Goal: Transaction & Acquisition: Purchase product/service

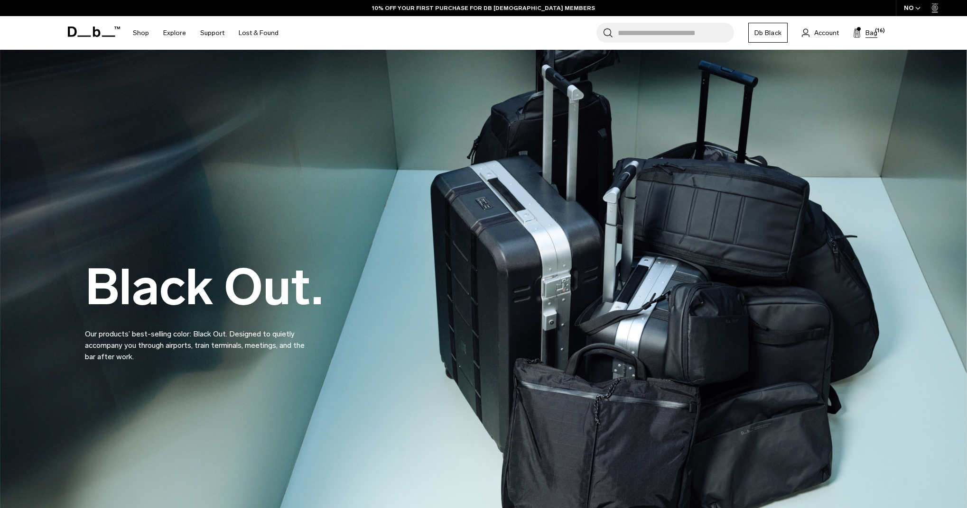
click at [867, 32] on span "Bag" at bounding box center [871, 33] width 12 height 10
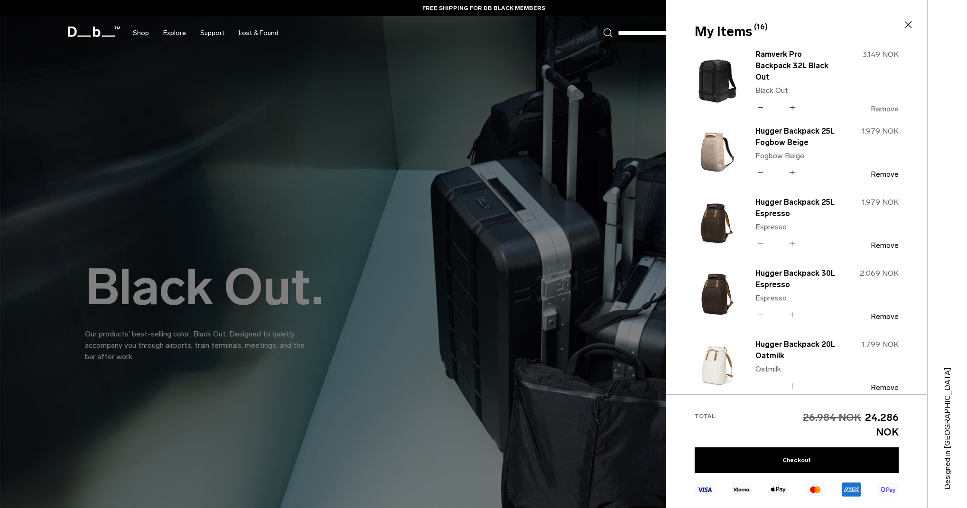
click at [888, 105] on button "Remove" at bounding box center [884, 109] width 28 height 9
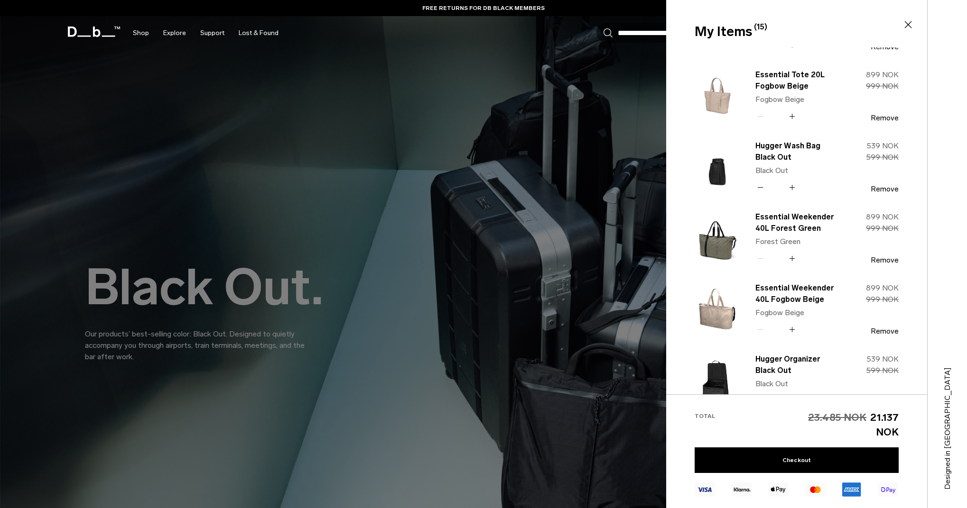
scroll to position [190, 0]
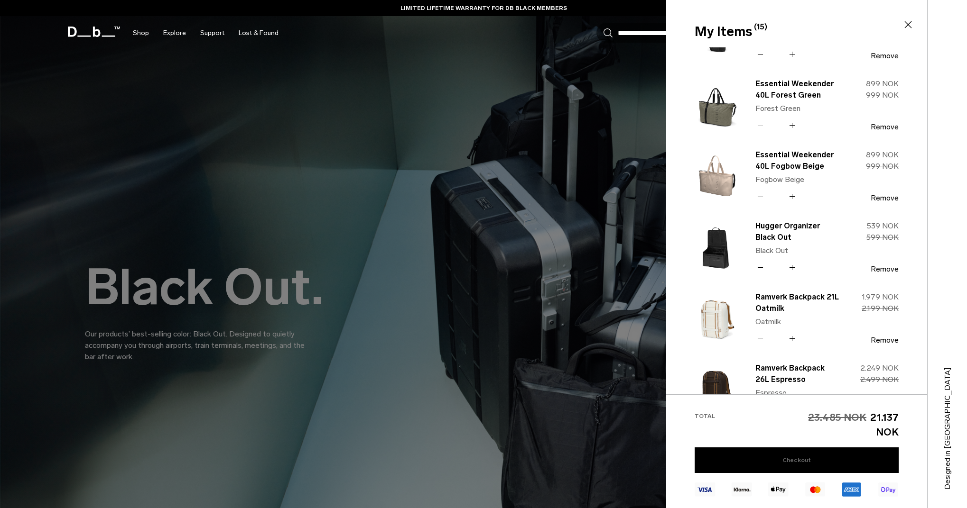
click at [798, 463] on link "Checkout" at bounding box center [796, 461] width 204 height 26
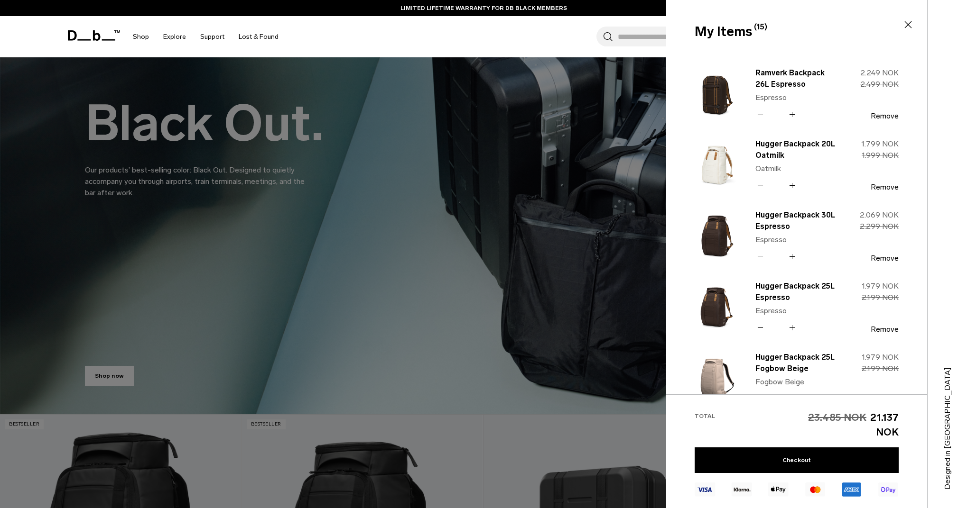
scroll to position [123, 0]
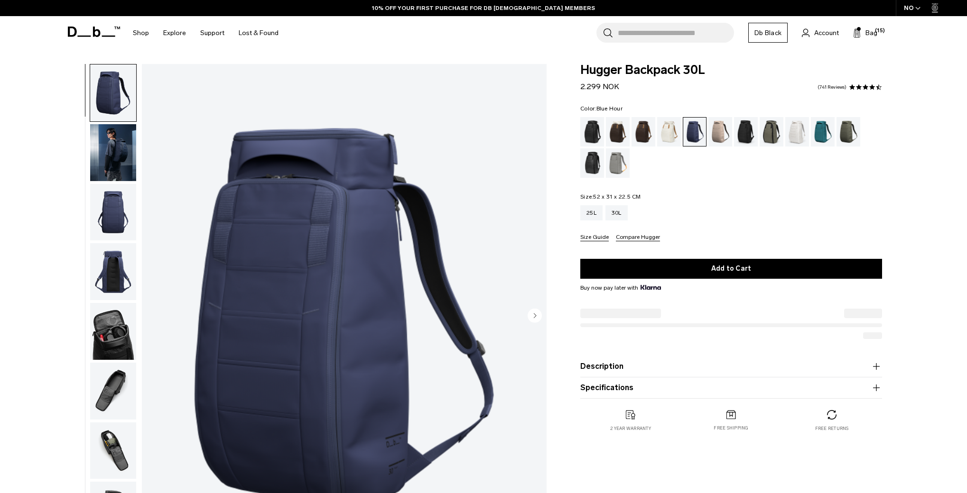
click at [678, 30] on input "Search for Bags, Luggage..." at bounding box center [676, 33] width 116 height 20
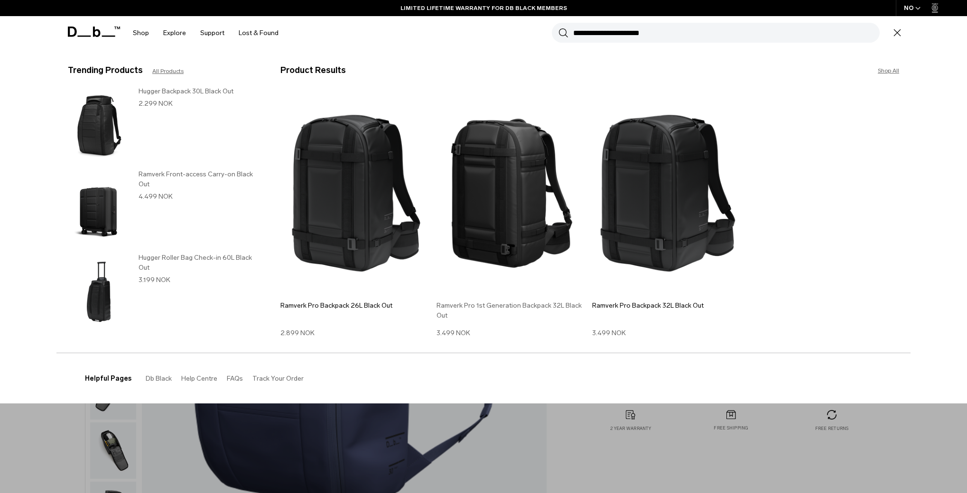
type input "**********"
click at [494, 183] on img at bounding box center [511, 193] width 151 height 203
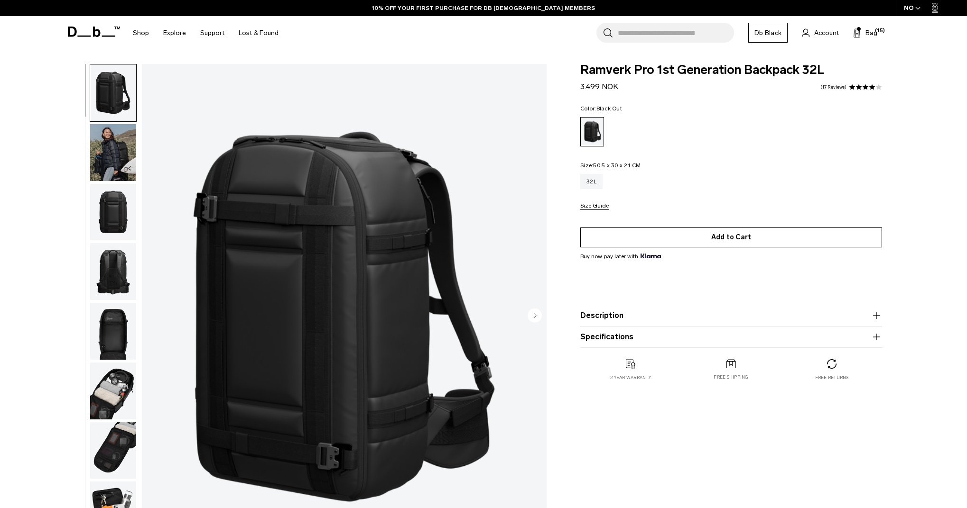
click at [725, 241] on button "Add to Cart" at bounding box center [731, 238] width 302 height 20
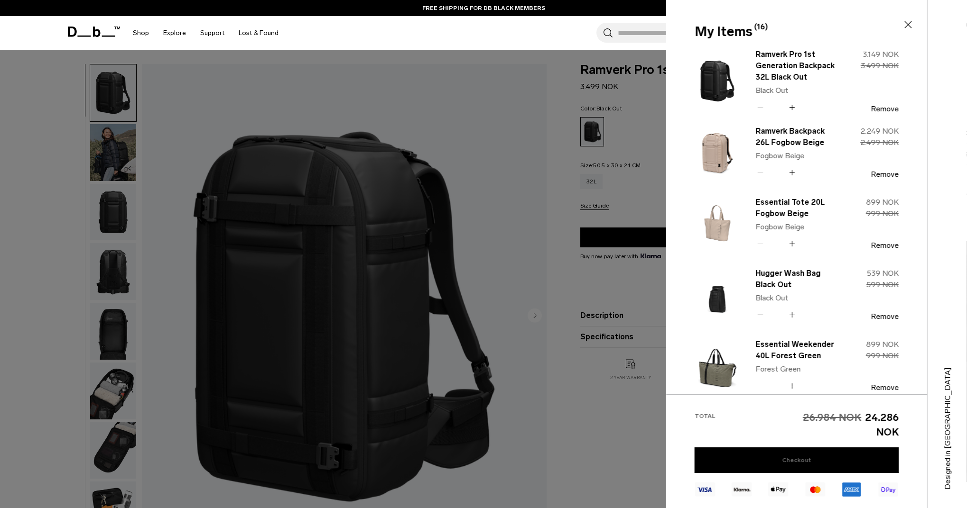
click at [806, 454] on link "Checkout" at bounding box center [796, 461] width 204 height 26
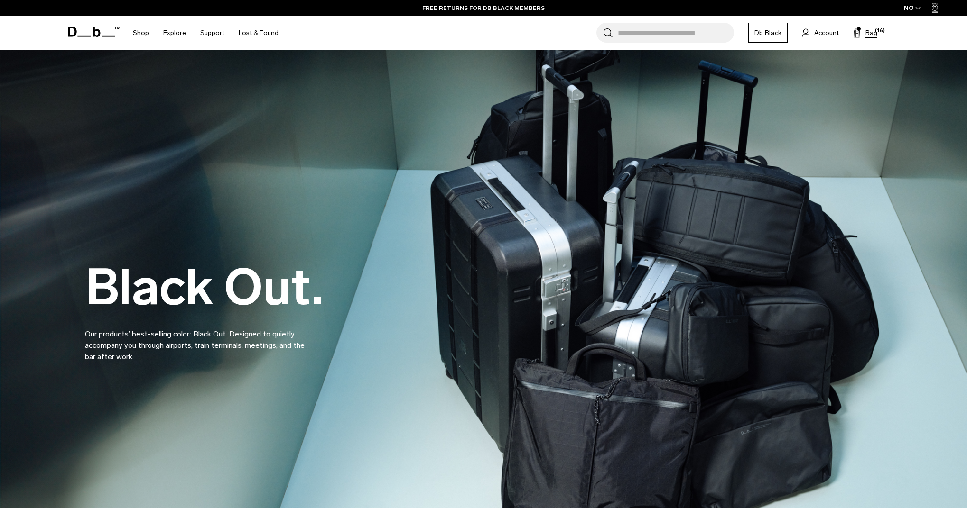
click at [867, 34] on span "Bag" at bounding box center [871, 33] width 12 height 10
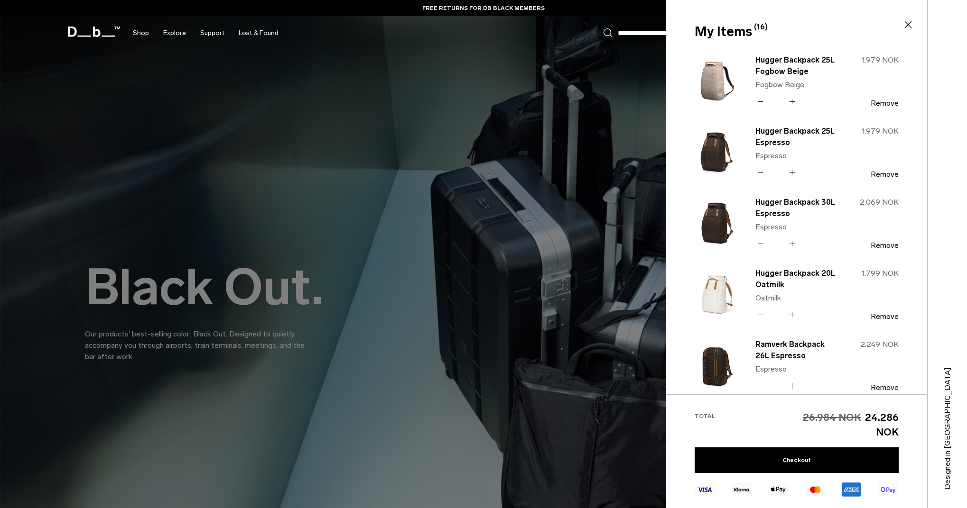
click at [907, 27] on icon at bounding box center [907, 24] width 11 height 11
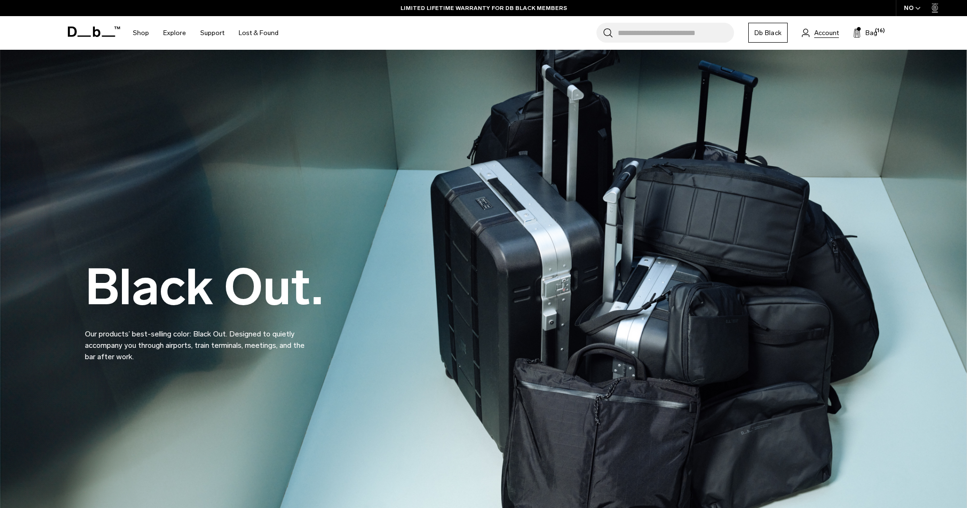
click at [822, 32] on span "Account" at bounding box center [826, 33] width 25 height 10
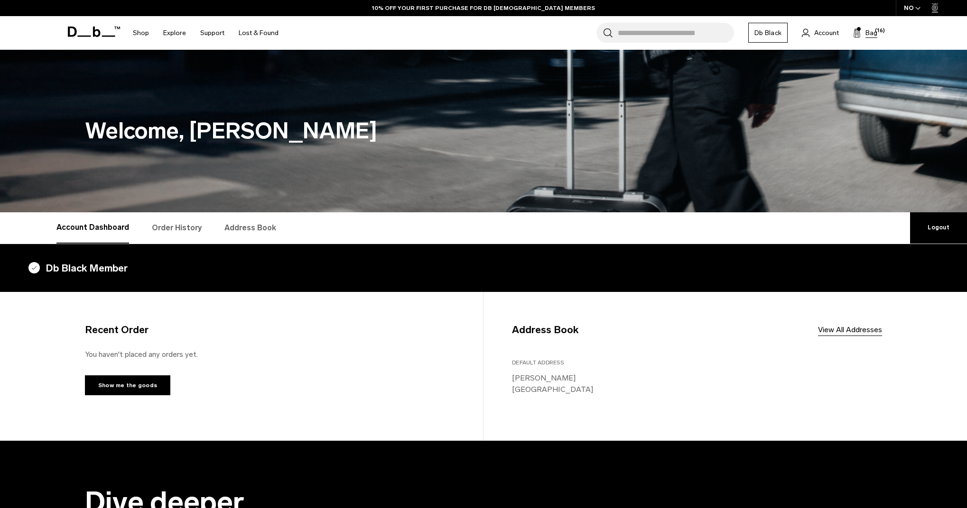
click at [868, 36] on span "Bag" at bounding box center [871, 33] width 12 height 10
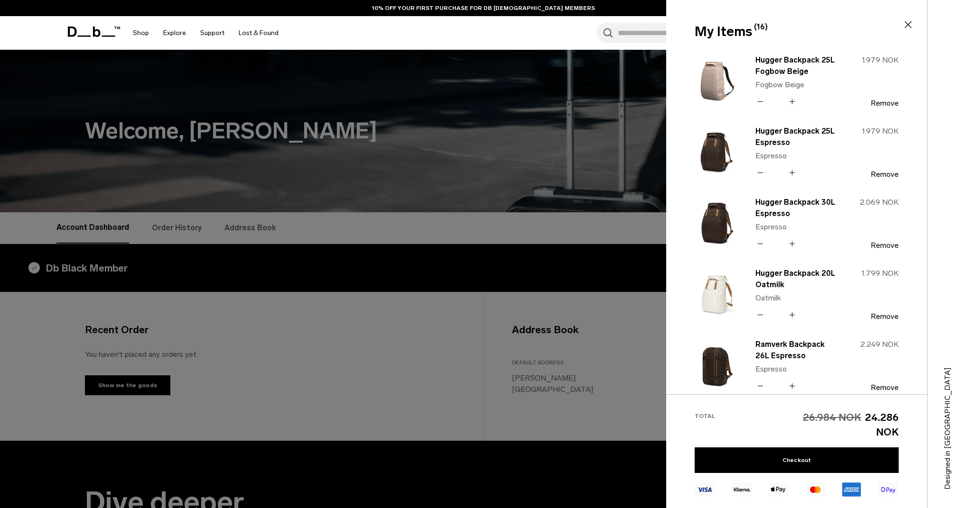
click at [902, 24] on div "My Items (16) Close" at bounding box center [795, 32] width 259 height 20
click at [905, 23] on icon at bounding box center [907, 24] width 11 height 11
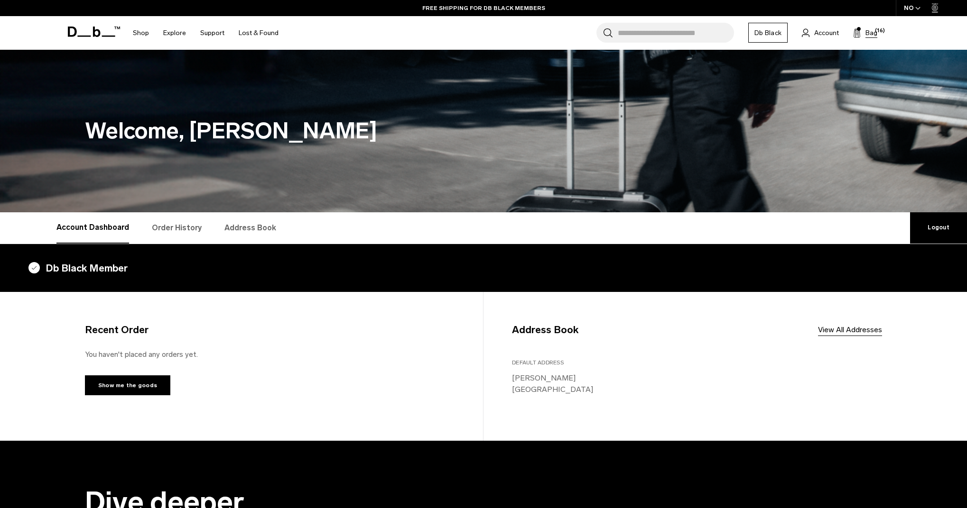
click at [869, 35] on span "Bag" at bounding box center [871, 33] width 12 height 10
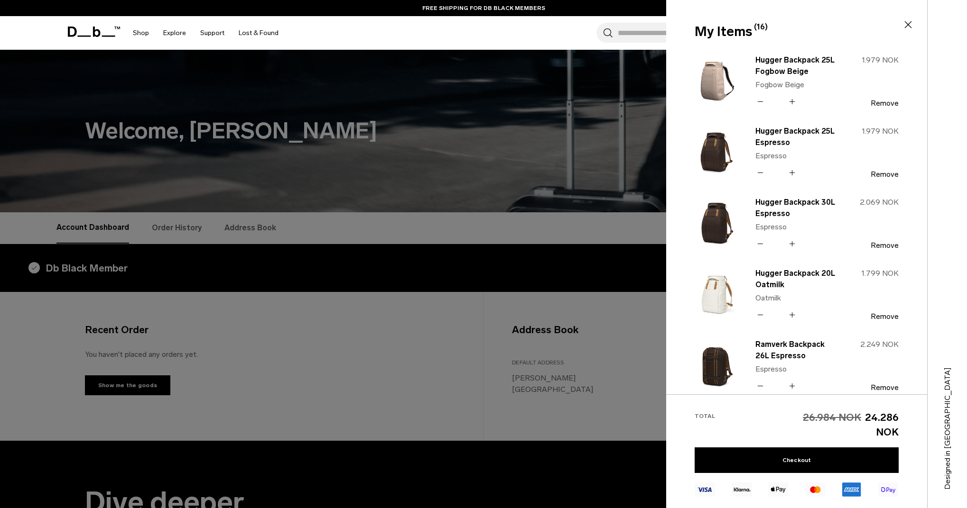
click at [729, 42] on div "My Items (16) Close" at bounding box center [795, 23] width 259 height 47
click at [882, 108] on div "Hugger Backpack 25L Fogbow Beige Fogbow Beige Quantity - * + 1.979 NOK Remove" at bounding box center [819, 81] width 158 height 56
click at [881, 104] on button "Remove" at bounding box center [884, 103] width 28 height 9
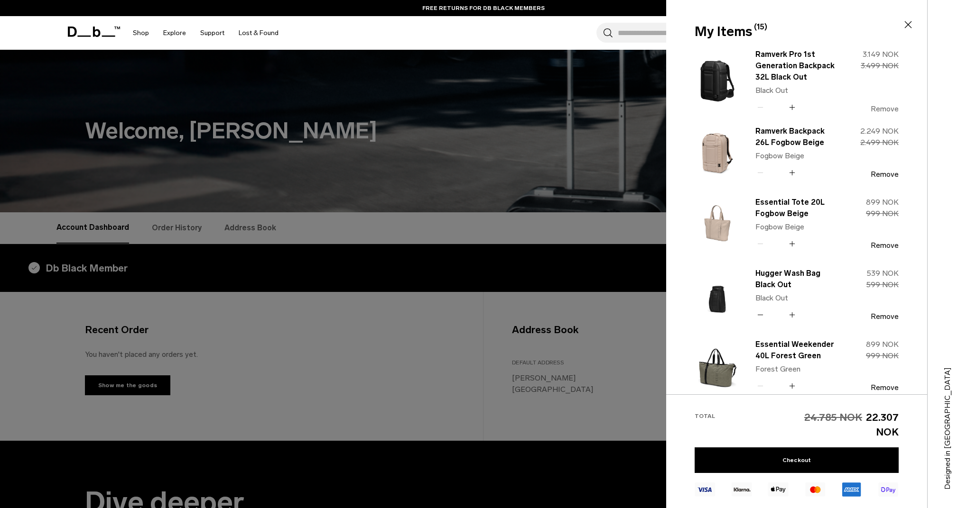
click at [885, 109] on button "Remove" at bounding box center [884, 109] width 28 height 9
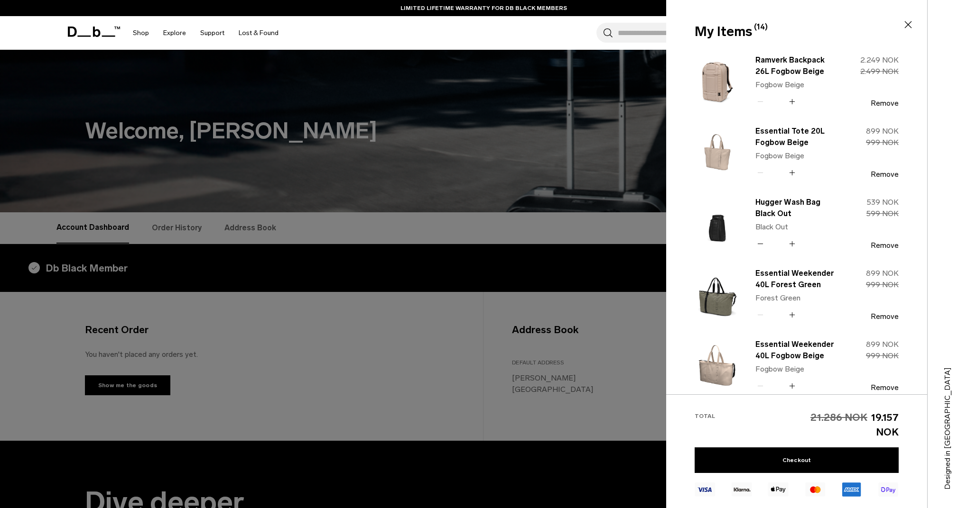
click at [882, 108] on div "Ramverk Backpack 26L Fogbow Beige Fogbow Beige Quantity - * + 224910 2.249 NOK …" at bounding box center [819, 81] width 158 height 56
click at [881, 105] on button "Remove" at bounding box center [884, 103] width 28 height 9
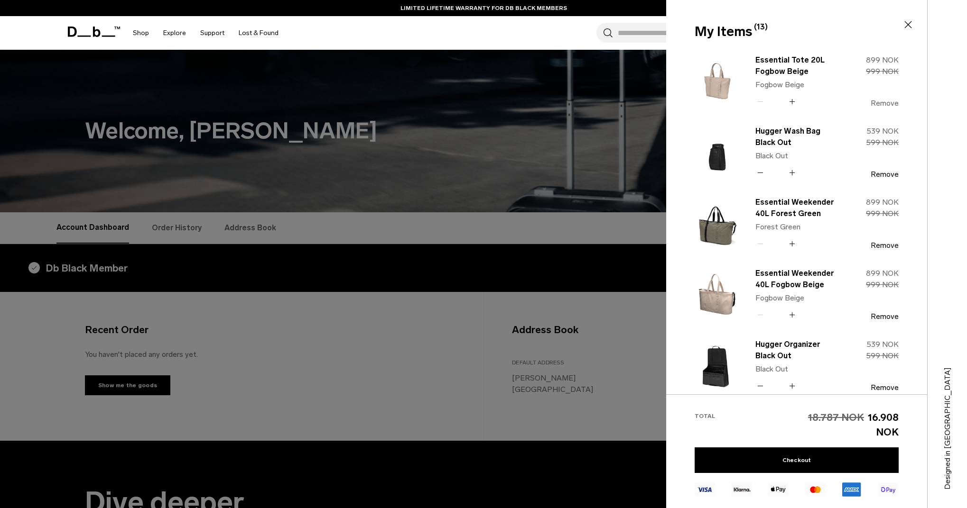
click at [879, 104] on button "Remove" at bounding box center [884, 103] width 28 height 9
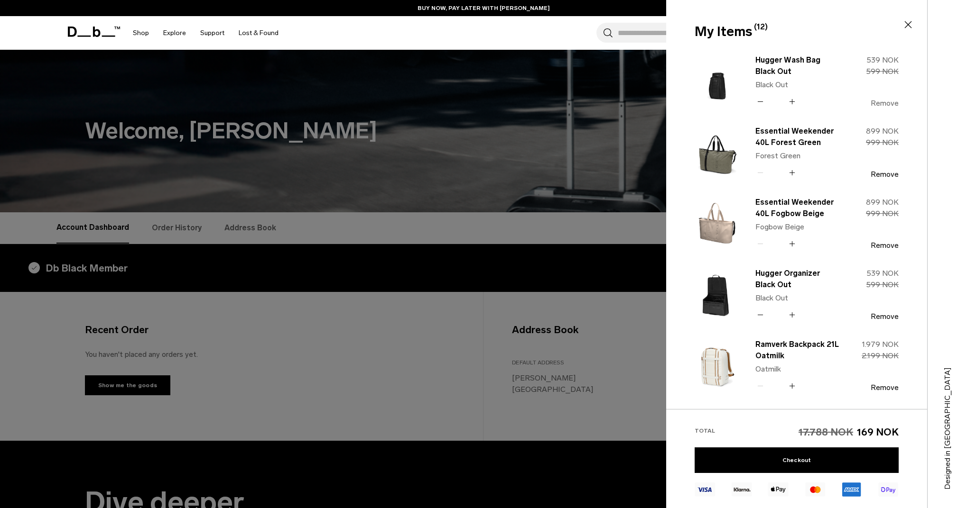
click at [879, 101] on button "Remove" at bounding box center [884, 103] width 28 height 9
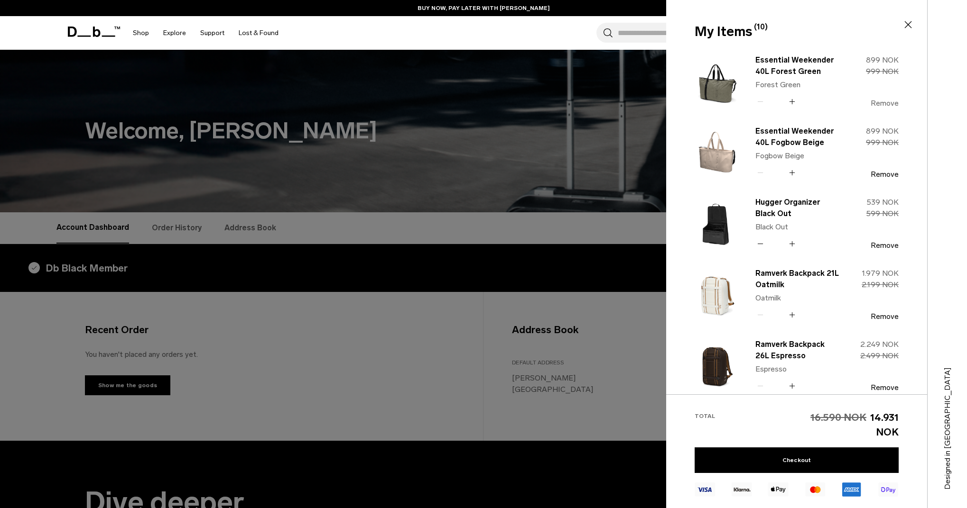
click at [880, 102] on button "Remove" at bounding box center [884, 103] width 28 height 9
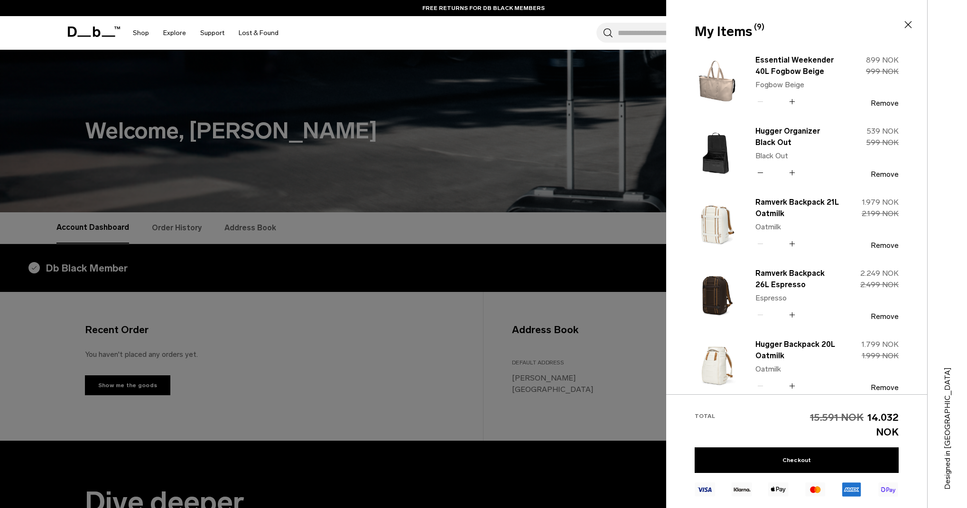
click at [863, 99] on div "89910 899 NOK 99900 999 NOK Remove" at bounding box center [869, 81] width 60 height 53
click at [888, 104] on button "Remove" at bounding box center [884, 103] width 28 height 9
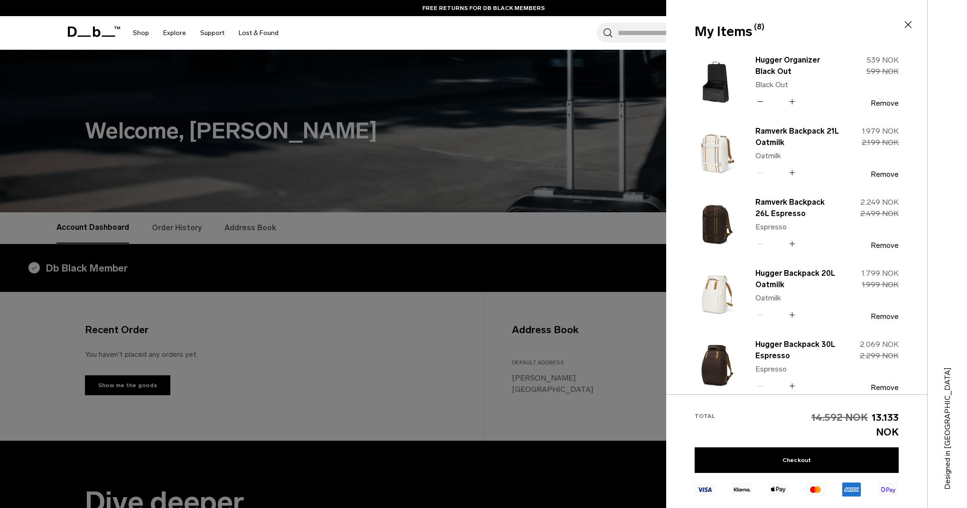
click at [885, 109] on div "Hugger Organizer Black Out Black Out Quantity - * + 53910 539 NOK 59900 599 NOK…" at bounding box center [819, 81] width 158 height 56
click at [884, 100] on button "Remove" at bounding box center [884, 103] width 28 height 9
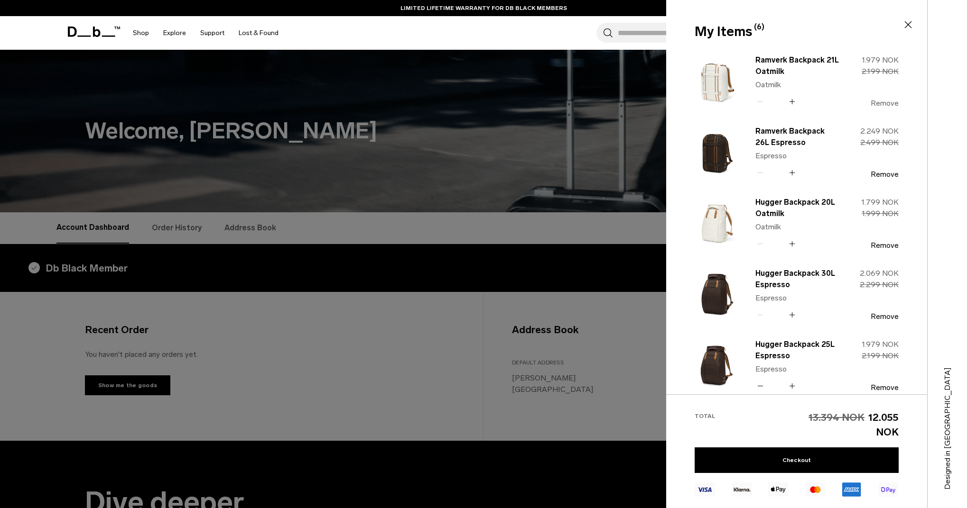
click at [882, 100] on button "Remove" at bounding box center [884, 103] width 28 height 9
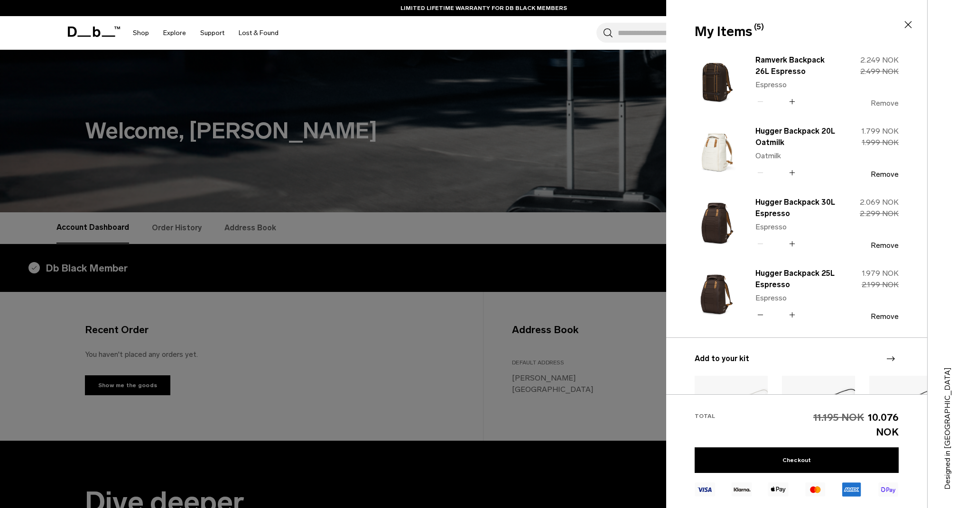
click at [886, 105] on button "Remove" at bounding box center [884, 103] width 28 height 9
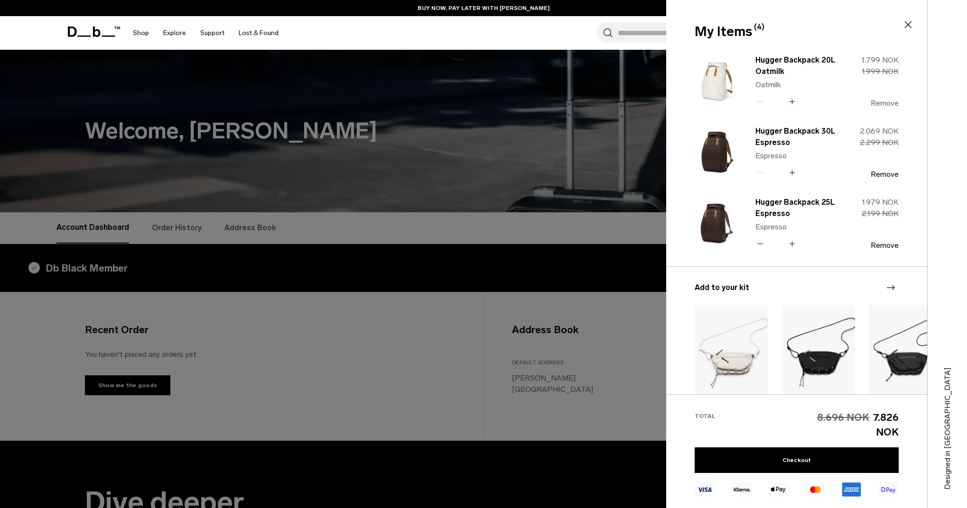
click at [884, 106] on button "Remove" at bounding box center [884, 103] width 28 height 9
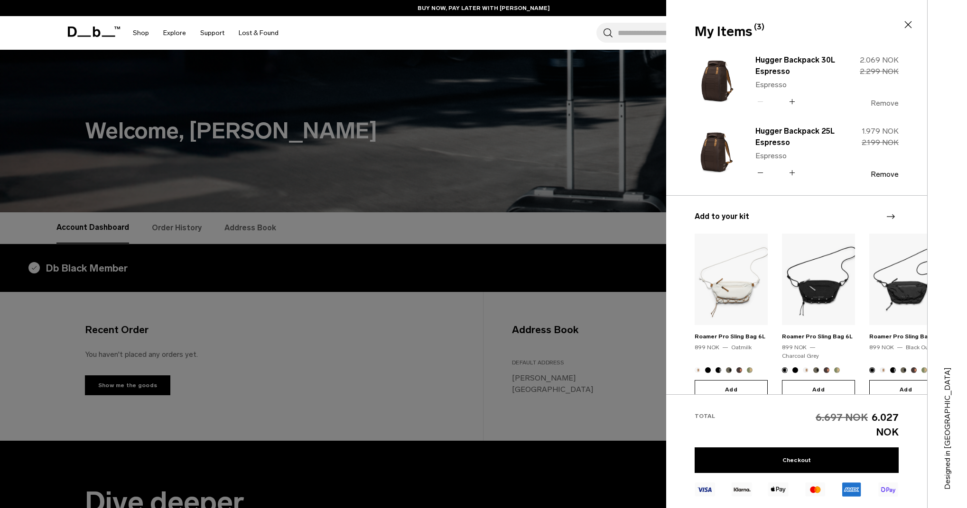
click at [888, 102] on button "Remove" at bounding box center [884, 103] width 28 height 9
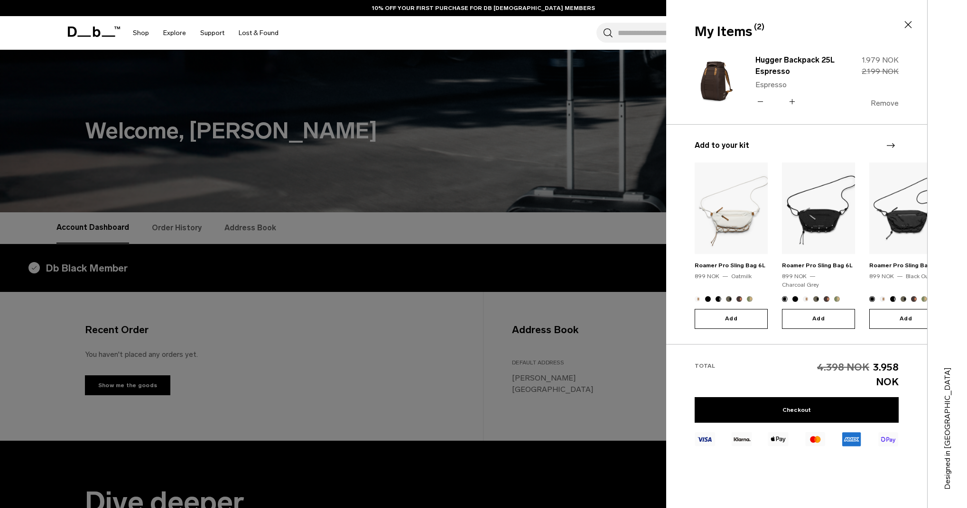
click at [888, 102] on button "Remove" at bounding box center [884, 103] width 28 height 9
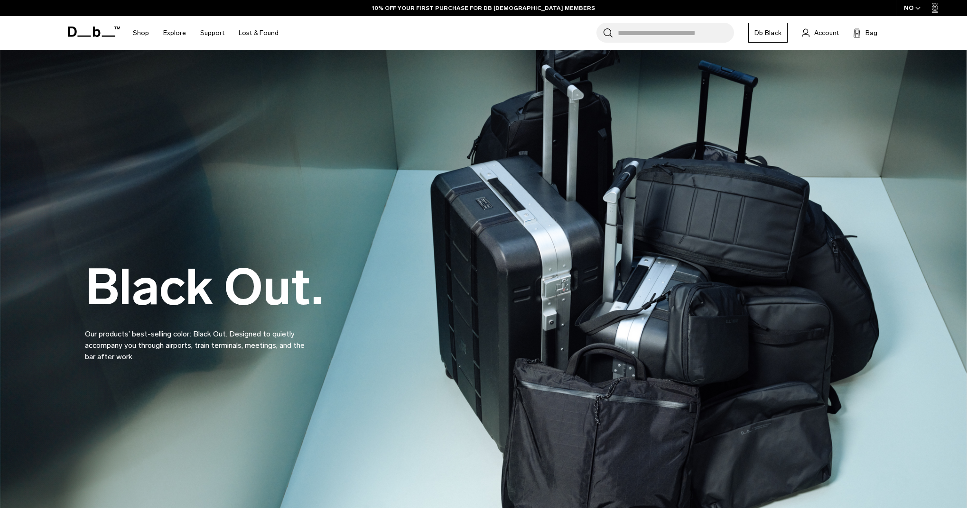
click at [705, 37] on input "Search for Bags, Luggage..." at bounding box center [676, 33] width 116 height 20
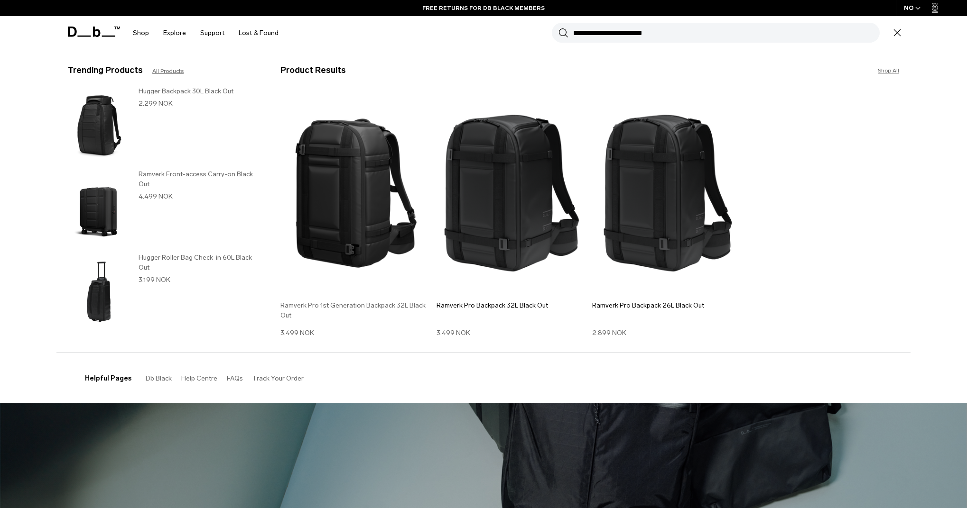
type input "**********"
click at [365, 191] on img at bounding box center [355, 193] width 151 height 203
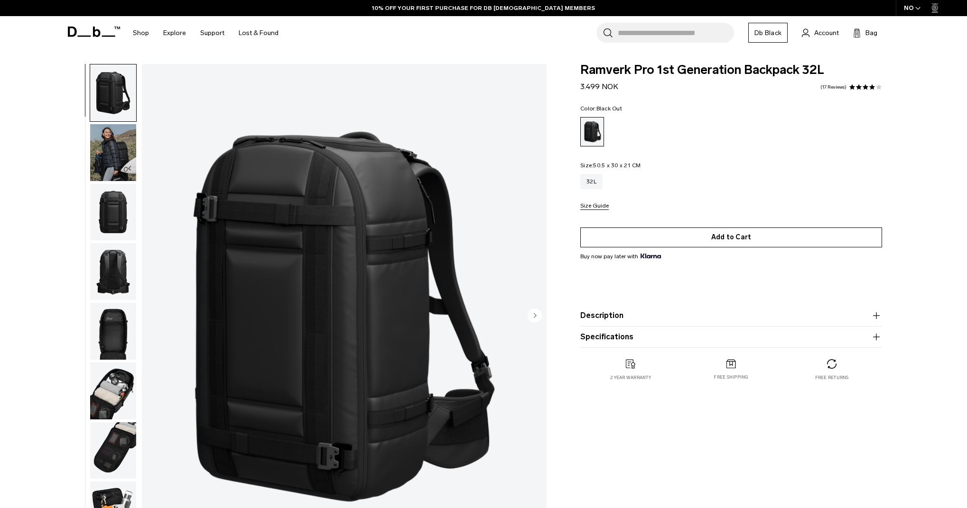
click at [675, 242] on button "Add to Cart" at bounding box center [731, 238] width 302 height 20
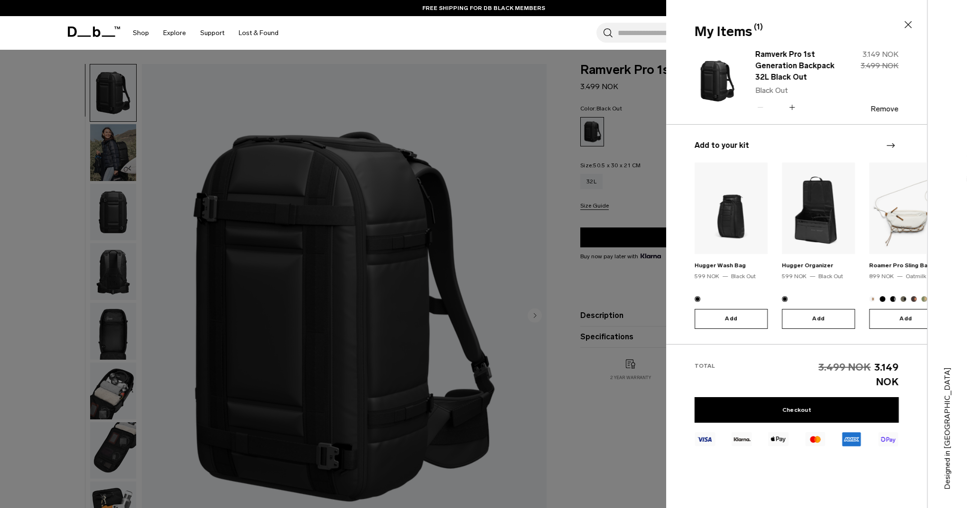
click at [637, 93] on div at bounding box center [483, 254] width 967 height 508
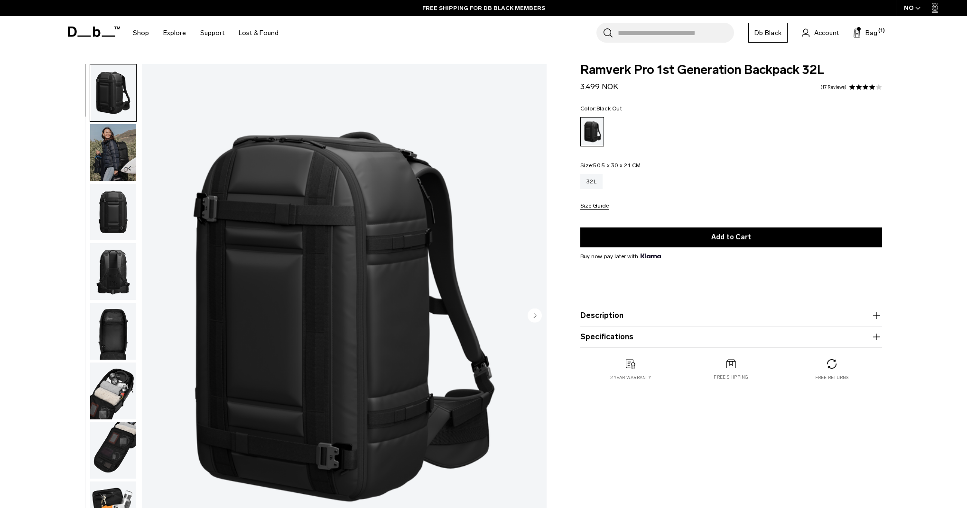
click at [645, 36] on input "Search for Bags, Luggage..." at bounding box center [676, 33] width 116 height 20
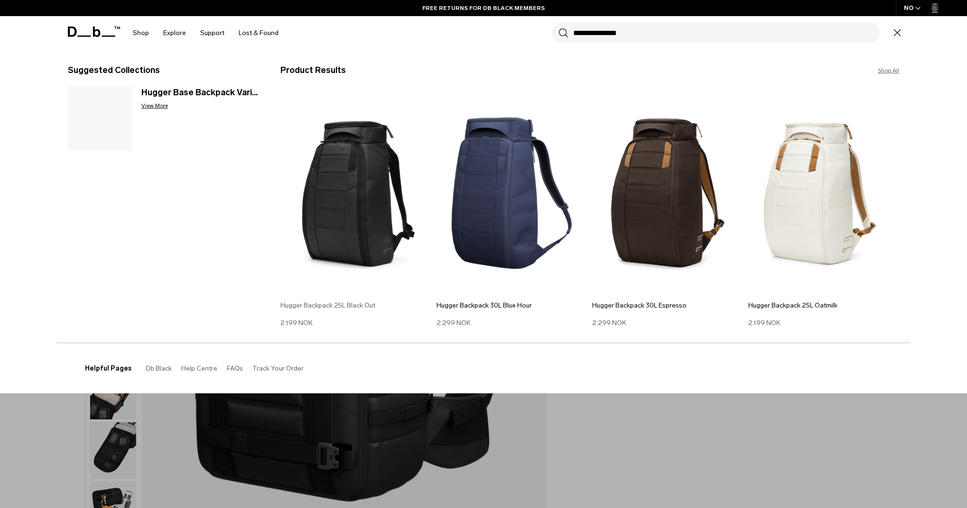
type input "**********"
click at [358, 175] on img at bounding box center [355, 193] width 151 height 203
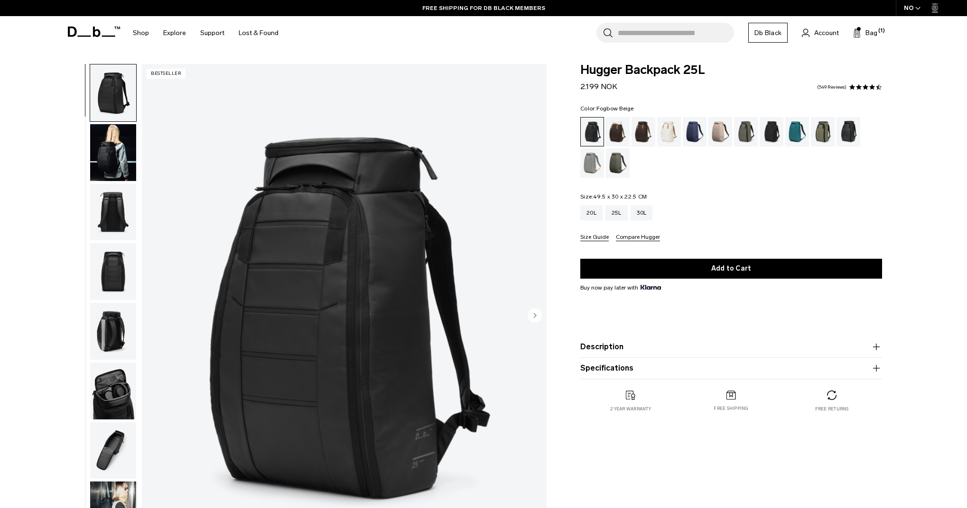
click at [710, 133] on div "Fogbow Beige" at bounding box center [720, 131] width 24 height 29
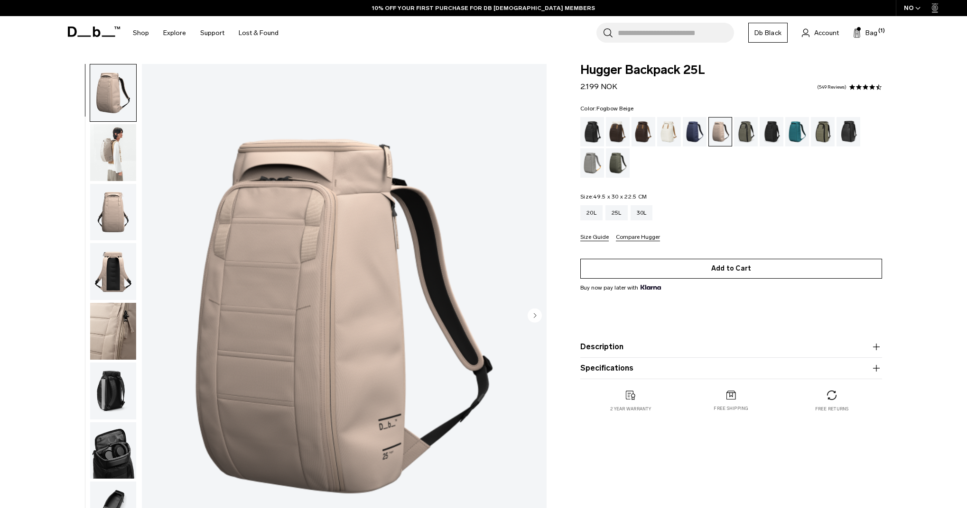
click at [756, 273] on button "Add to Cart" at bounding box center [731, 269] width 302 height 20
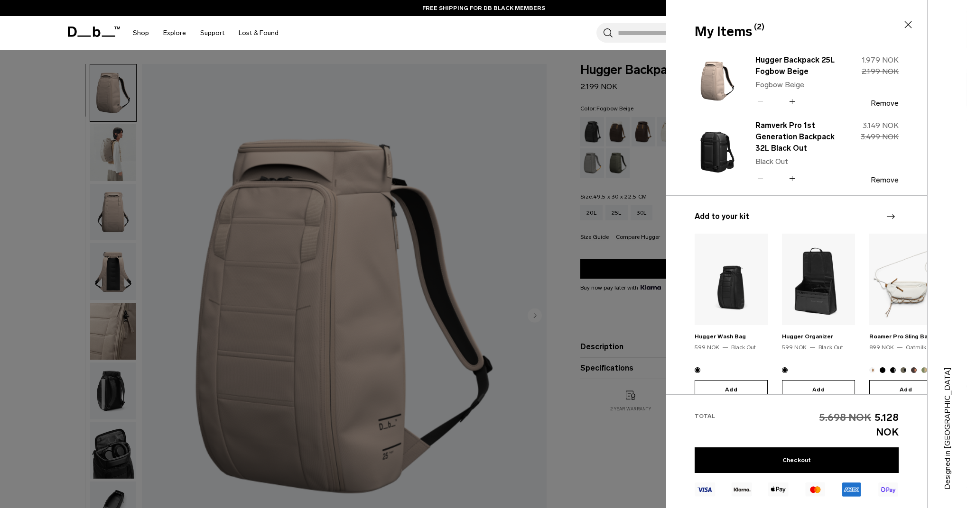
click at [645, 155] on div at bounding box center [483, 254] width 967 height 508
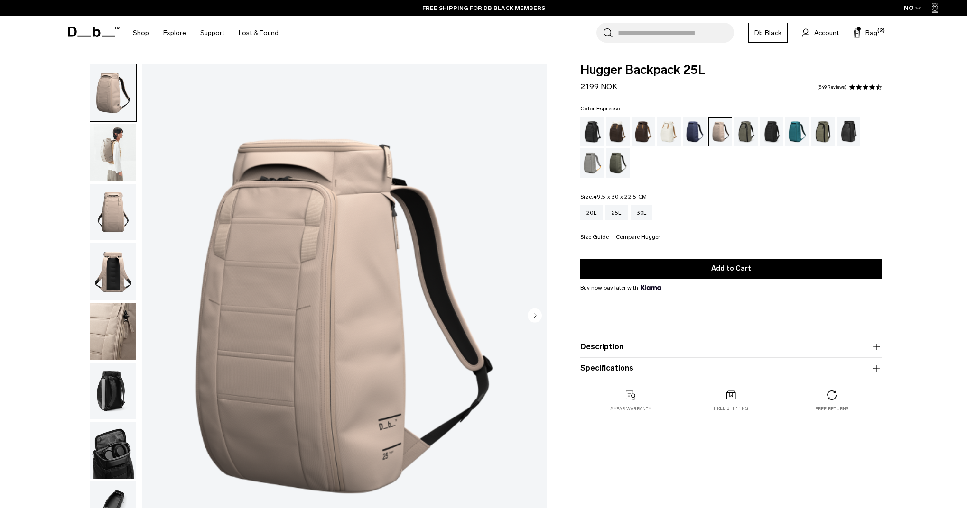
click at [644, 128] on div "Espresso" at bounding box center [643, 131] width 24 height 29
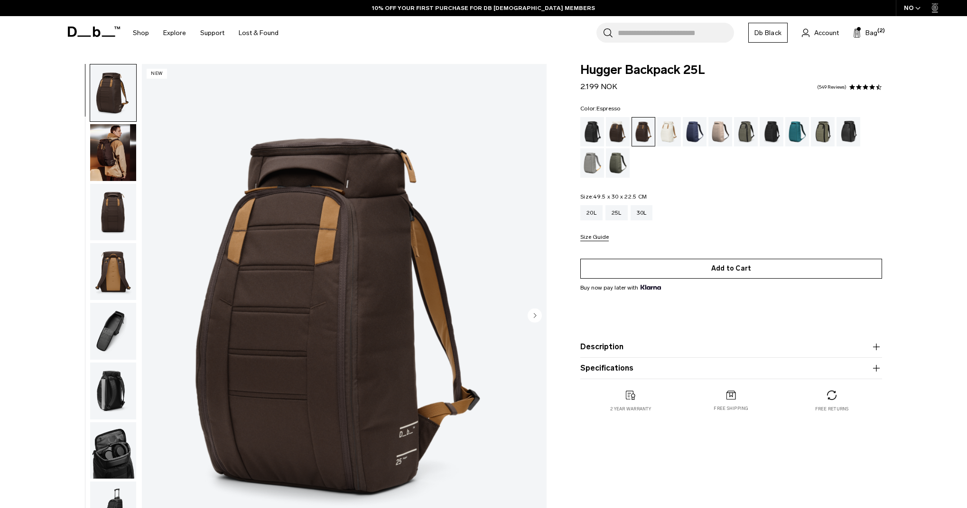
click at [678, 267] on button "Add to Cart" at bounding box center [731, 269] width 302 height 20
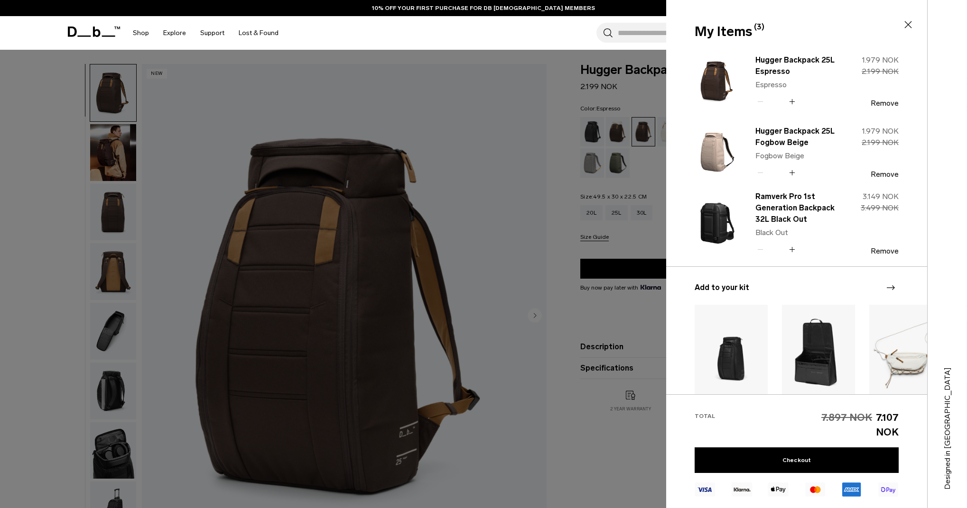
click at [656, 174] on div at bounding box center [483, 254] width 967 height 508
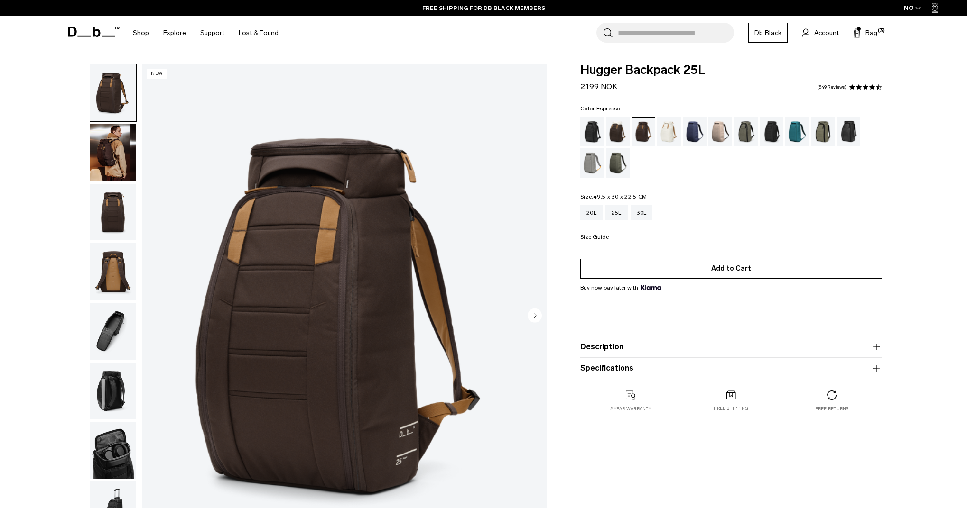
click at [727, 273] on button "Add to Cart" at bounding box center [731, 269] width 302 height 20
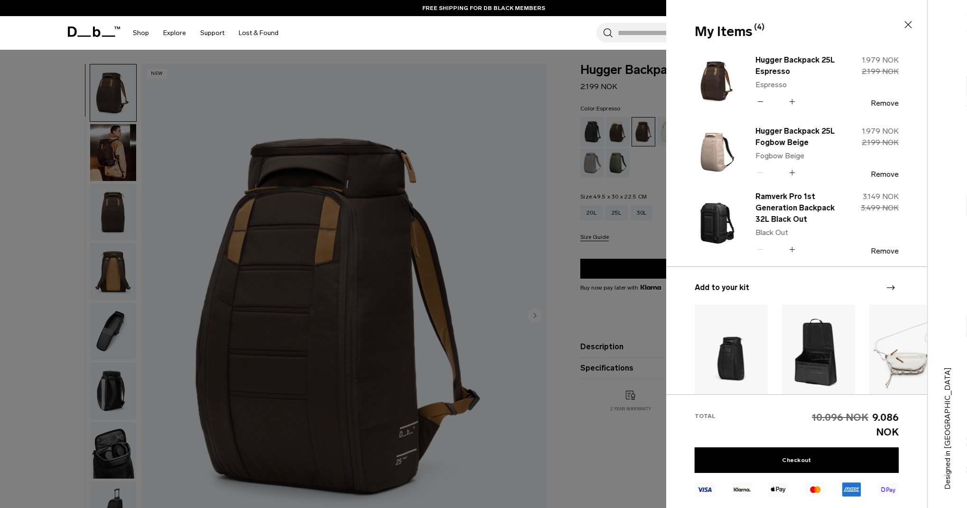
click at [652, 159] on div at bounding box center [483, 254] width 967 height 508
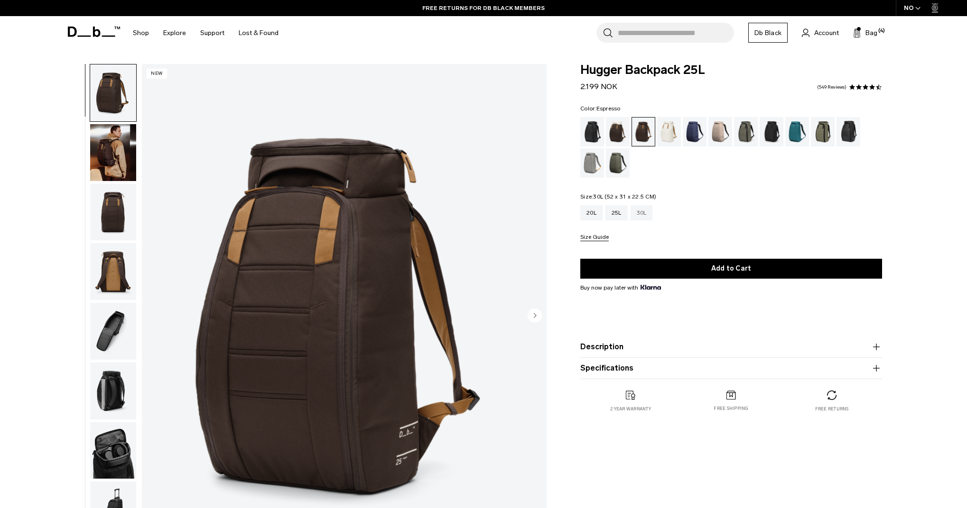
click at [643, 214] on div "30L" at bounding box center [641, 212] width 22 height 15
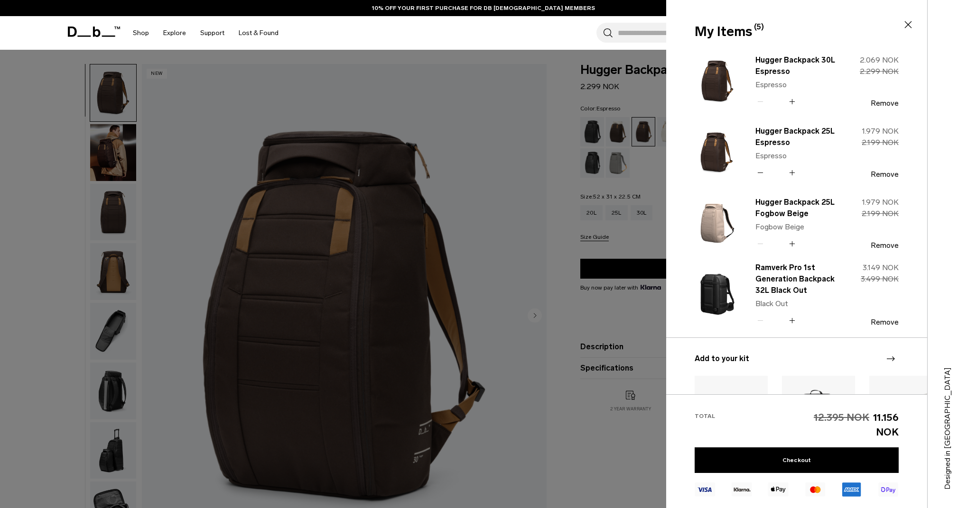
click at [647, 23] on input "Search for Bags, Luggage..." at bounding box center [676, 33] width 116 height 20
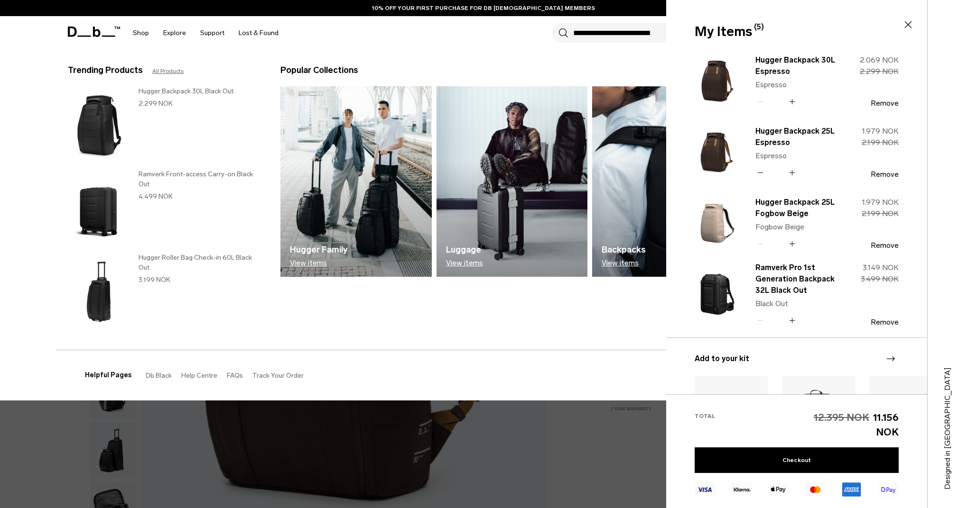
click at [647, 29] on input "Search for Bags, Luggage..." at bounding box center [726, 33] width 306 height 20
click at [637, 38] on input "Search for Bags, Luggage..." at bounding box center [726, 33] width 306 height 20
click at [600, 50] on section "BUY NOW, PAY LATER WITH KLARNA 10% OFF YOUR FIRST PURCHASE FOR DB BLACK MEMBERS…" at bounding box center [483, 25] width 967 height 50
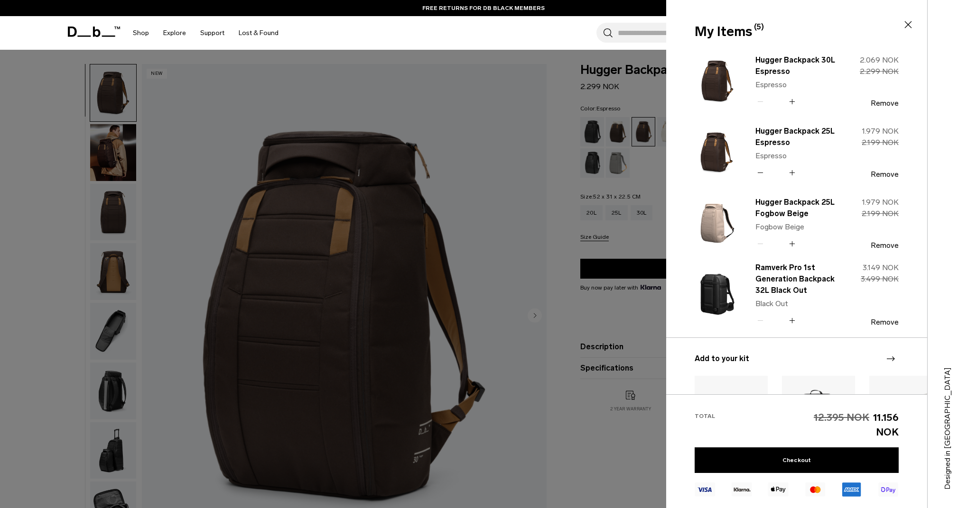
click at [655, 153] on div at bounding box center [483, 254] width 967 height 508
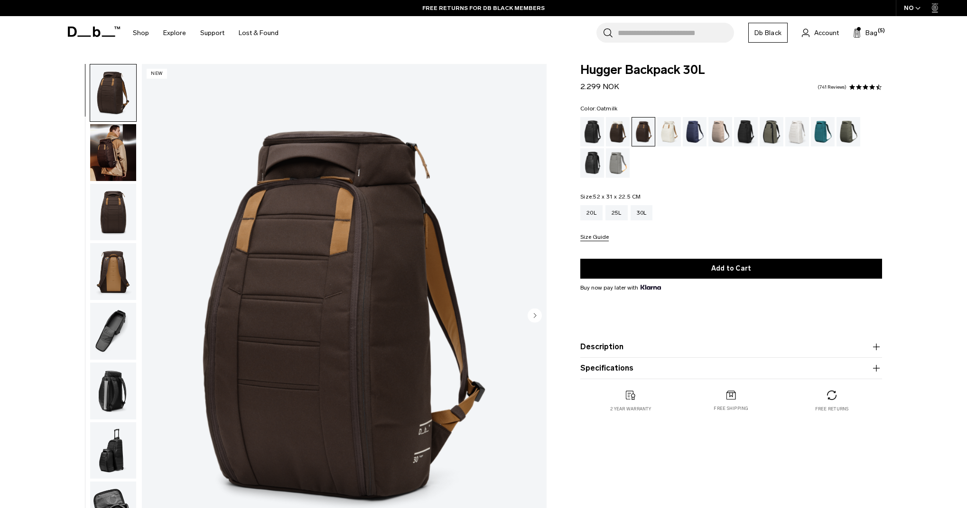
click at [670, 139] on div "Oatmilk" at bounding box center [669, 131] width 24 height 29
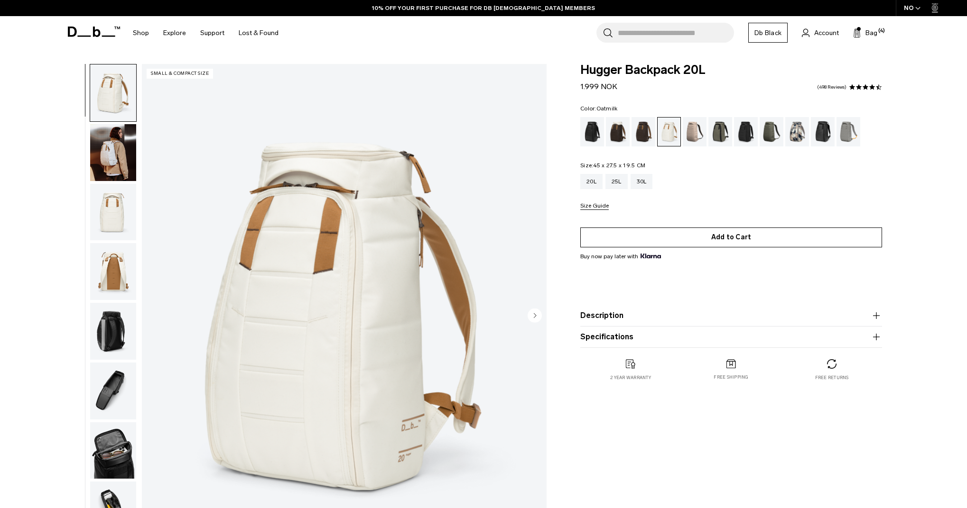
click at [729, 236] on button "Add to Cart" at bounding box center [731, 238] width 302 height 20
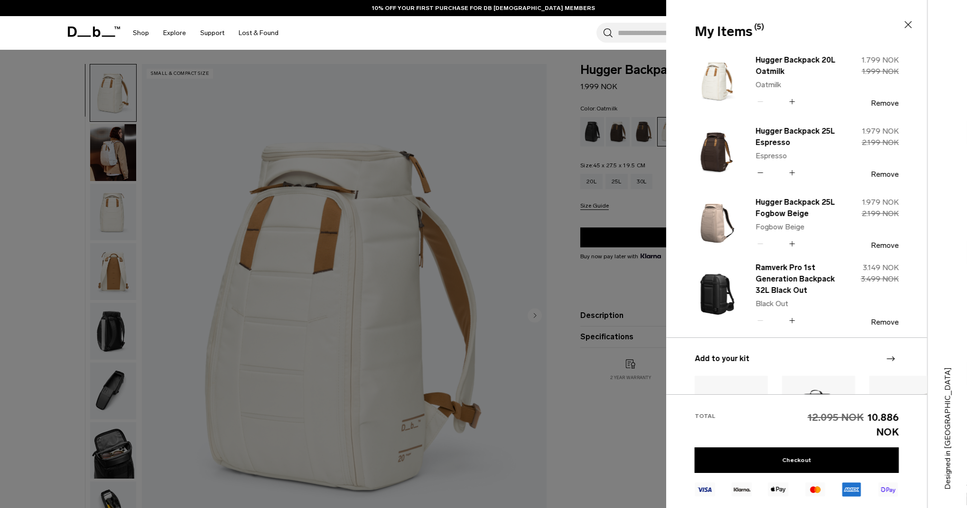
click at [614, 198] on div at bounding box center [483, 254] width 967 height 508
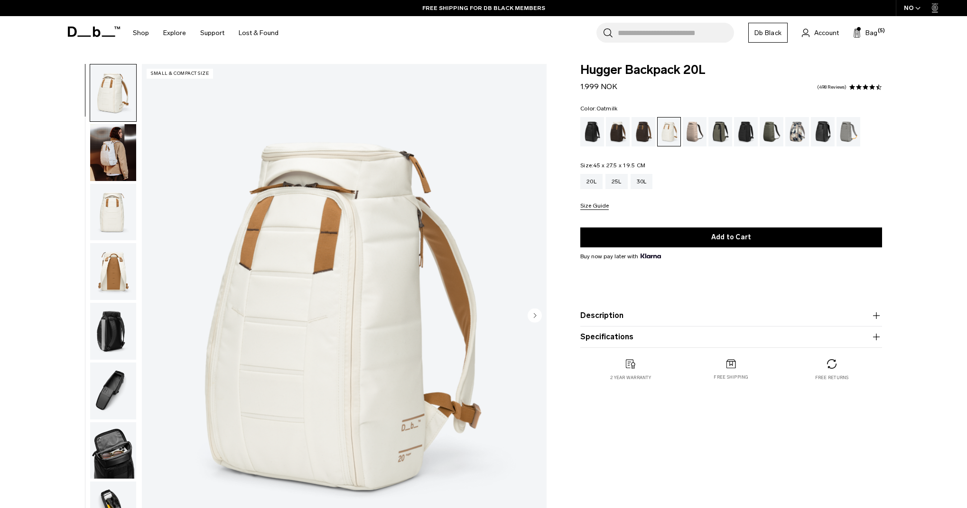
click at [626, 29] on input "Search for Bags, Luggage..." at bounding box center [676, 33] width 116 height 20
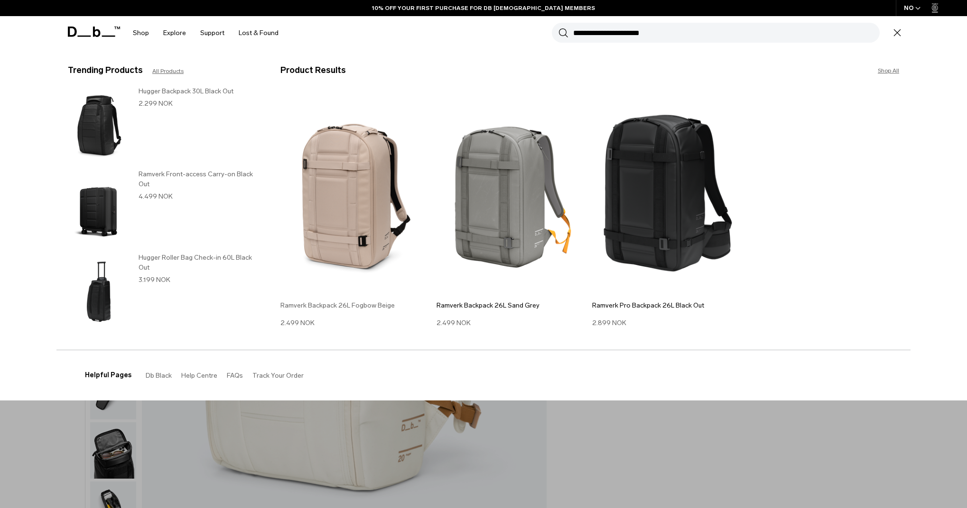
type input "**********"
click at [323, 190] on img at bounding box center [355, 193] width 151 height 203
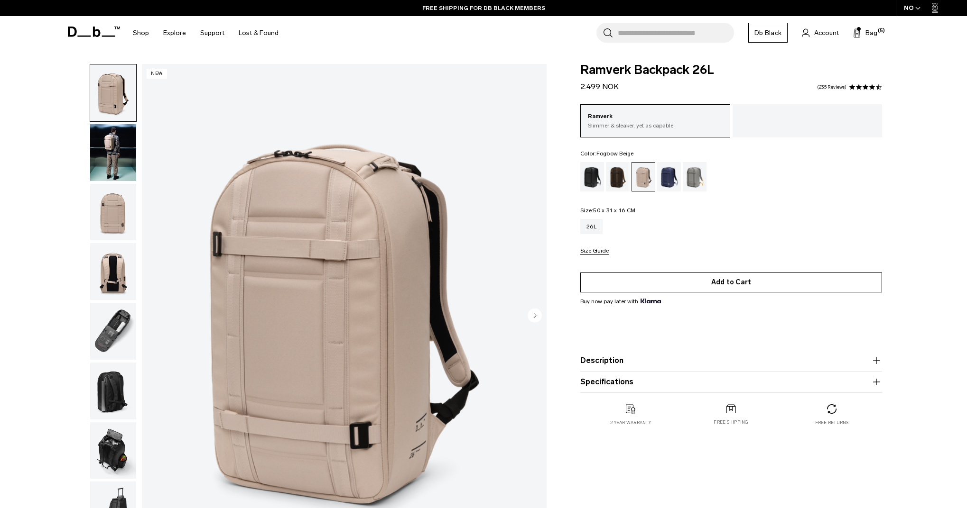
click at [777, 286] on button "Add to Cart" at bounding box center [731, 283] width 302 height 20
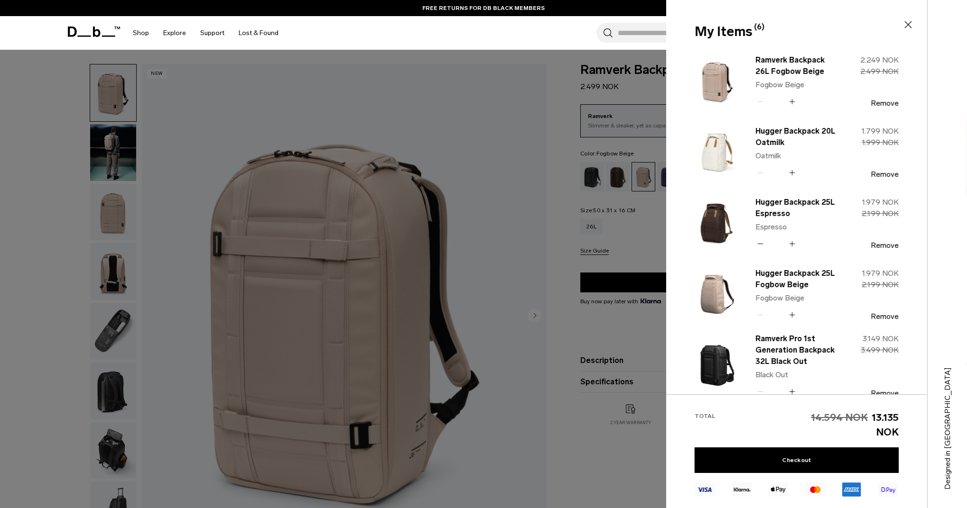
click at [656, 257] on div at bounding box center [483, 254] width 967 height 508
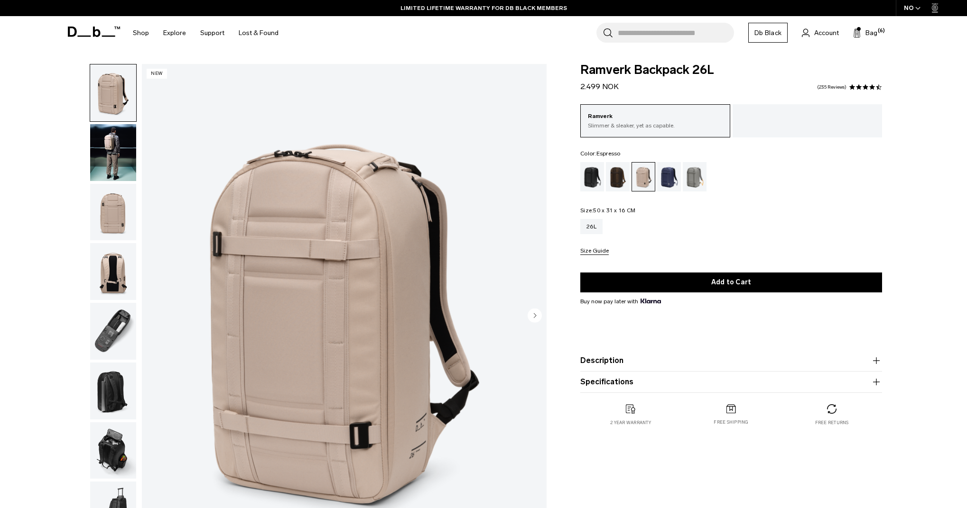
click at [624, 177] on div "Espresso" at bounding box center [618, 176] width 24 height 29
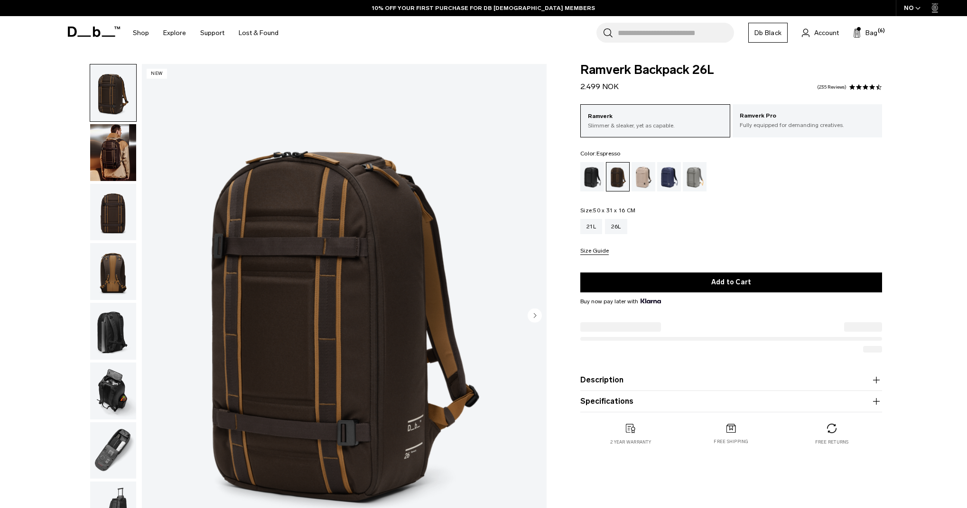
click at [729, 286] on button "Add to Cart" at bounding box center [731, 283] width 302 height 20
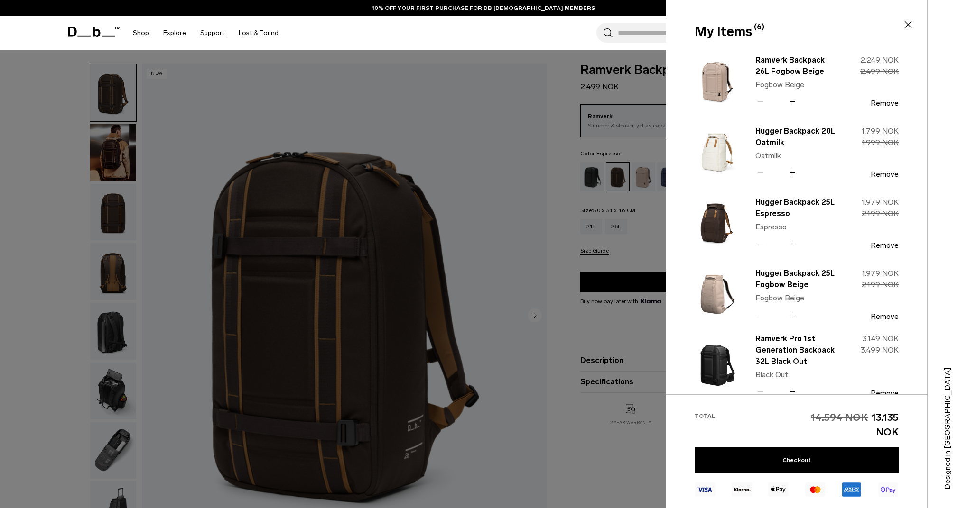
click at [637, 246] on div at bounding box center [483, 254] width 967 height 508
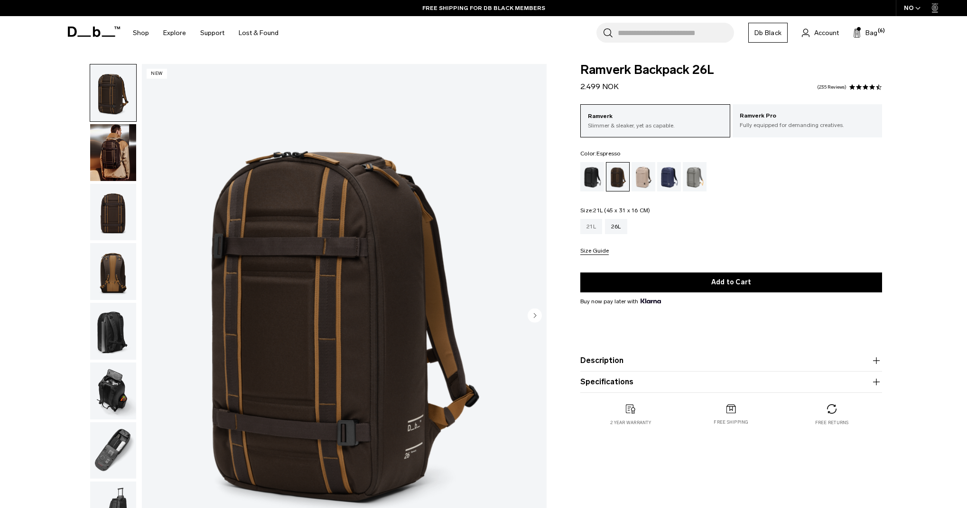
click at [591, 226] on div "21L" at bounding box center [591, 226] width 22 height 15
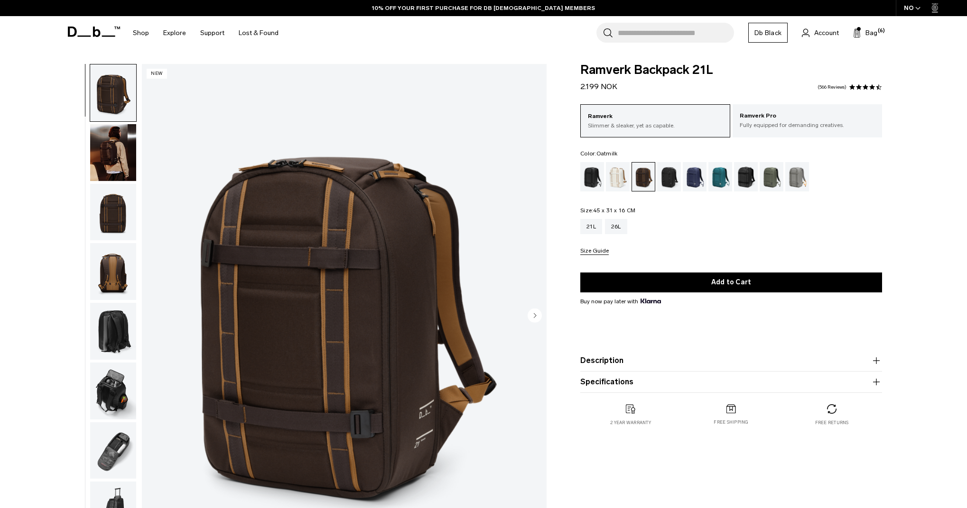
click at [621, 177] on div "Oatmilk" at bounding box center [618, 176] width 24 height 29
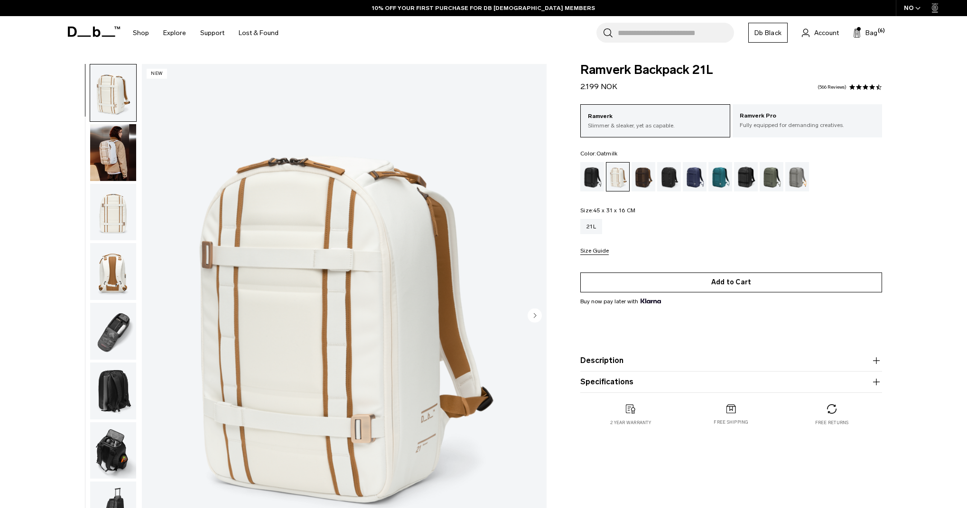
click at [705, 286] on button "Add to Cart" at bounding box center [731, 283] width 302 height 20
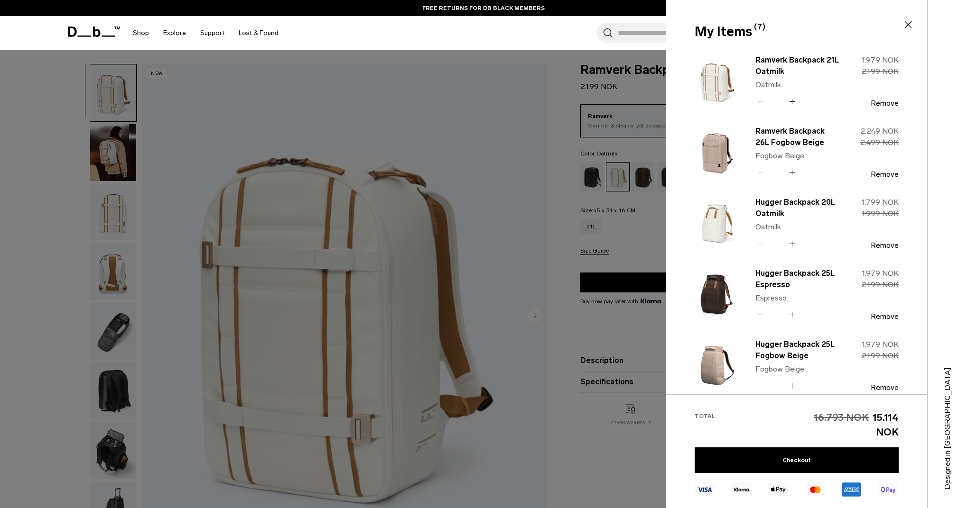
click at [413, 31] on div "Search for Bags, Luggage... Search Close Trending Products All Products Hugger …" at bounding box center [594, 33] width 617 height 34
click at [651, 31] on input "Search for Bags, Luggage..." at bounding box center [676, 33] width 116 height 20
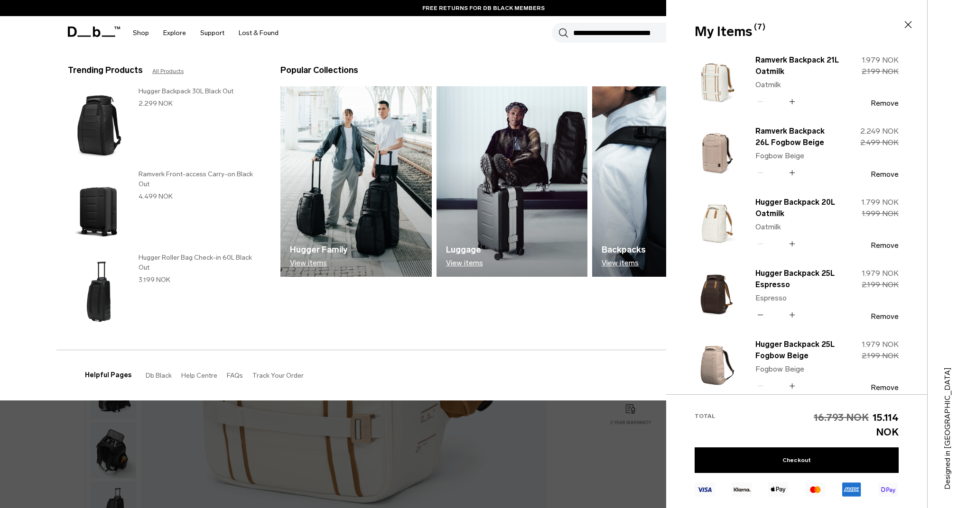
click at [614, 50] on section "BUY NOW, PAY LATER WITH KLARNA 10% OFF YOUR FIRST PURCHASE FOR DB BLACK MEMBERS…" at bounding box center [483, 25] width 967 height 50
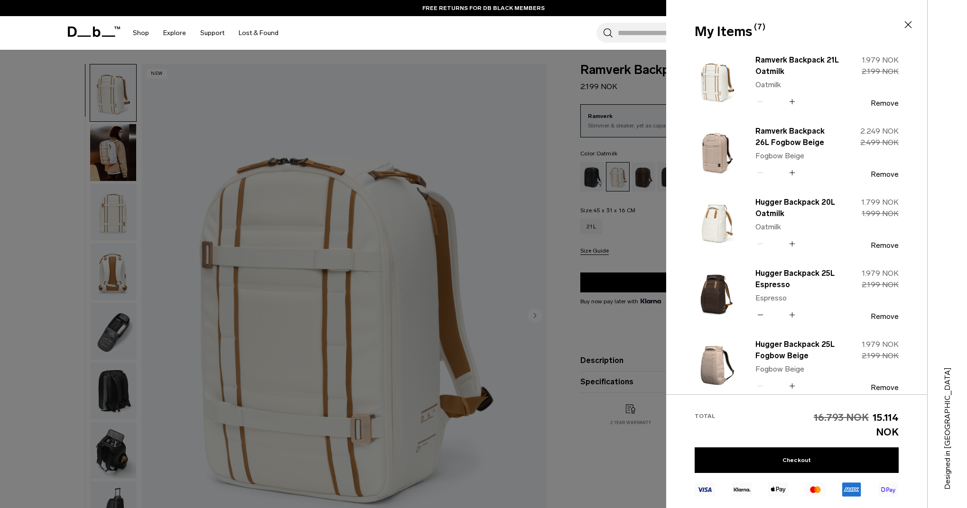
click at [613, 482] on div at bounding box center [483, 254] width 967 height 508
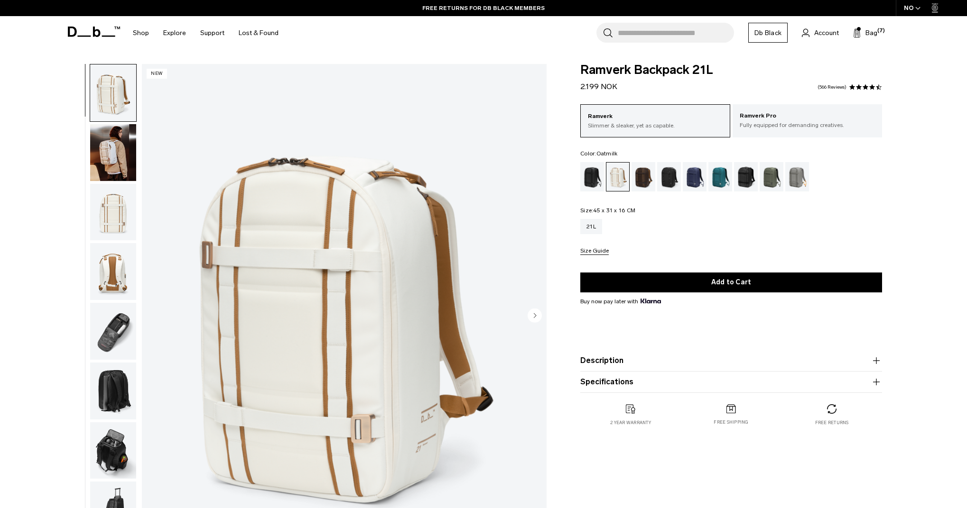
click at [634, 40] on input "Search for Bags, Luggage..." at bounding box center [676, 33] width 116 height 20
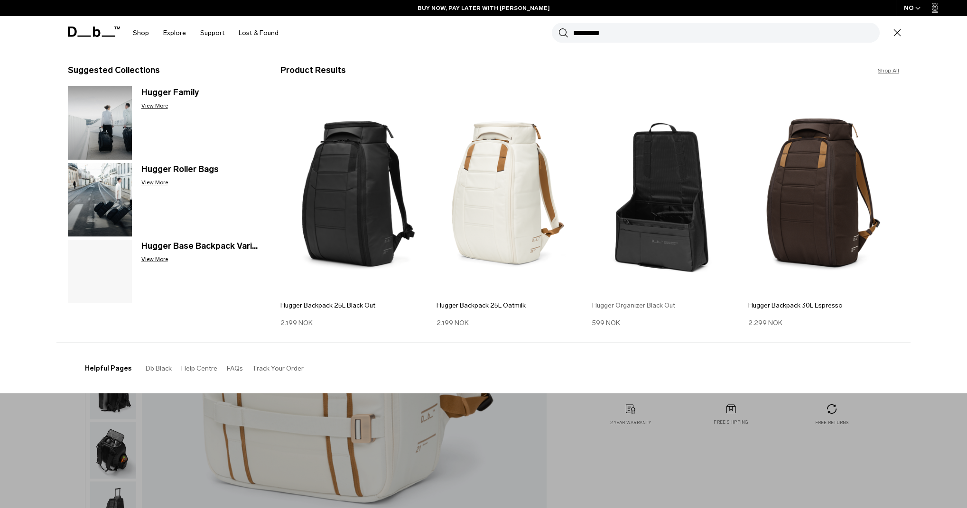
type input "*********"
click at [686, 215] on img at bounding box center [667, 193] width 151 height 203
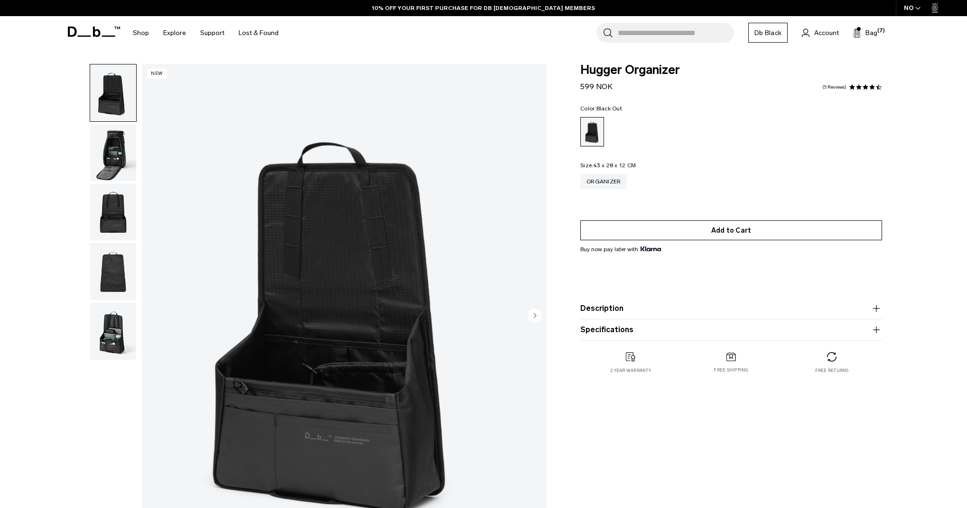
click at [687, 235] on button "Add to Cart" at bounding box center [731, 231] width 302 height 20
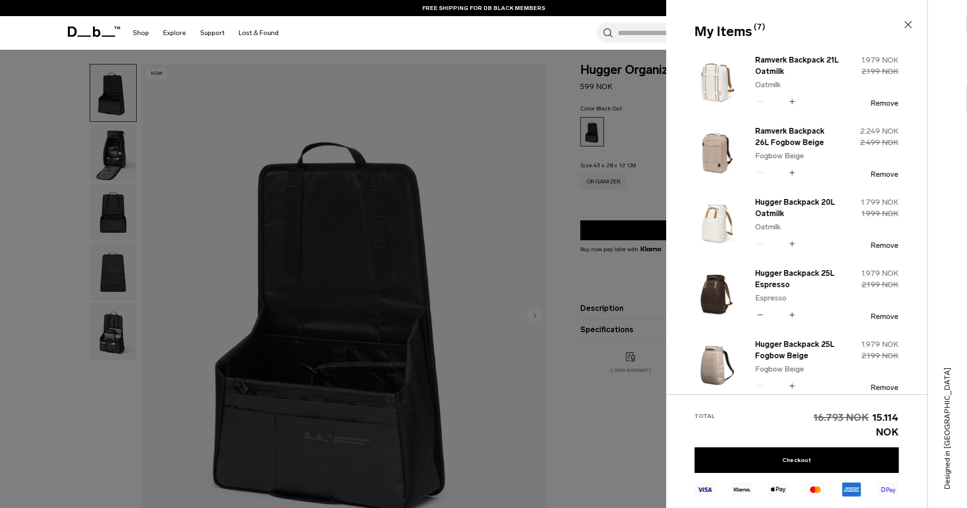
click at [634, 196] on div at bounding box center [483, 254] width 967 height 508
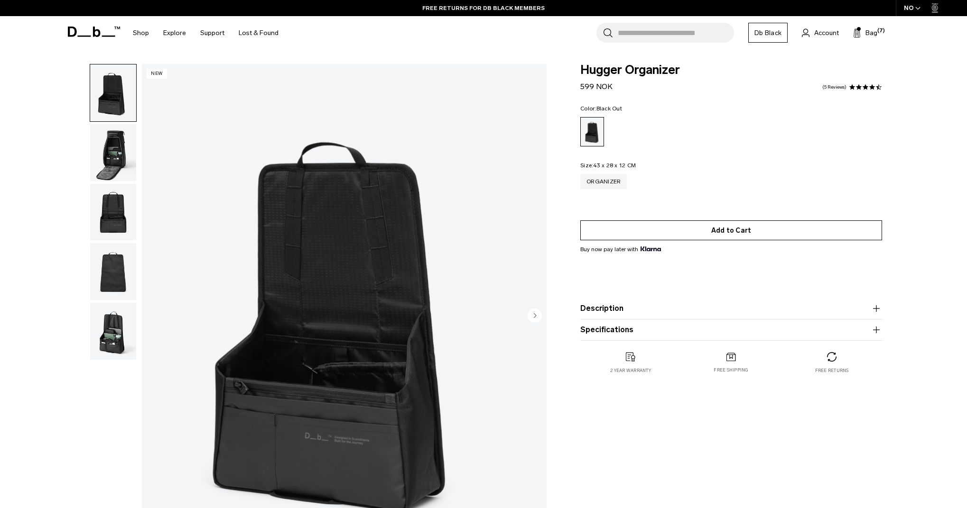
click at [699, 235] on button "Add to Cart" at bounding box center [731, 231] width 302 height 20
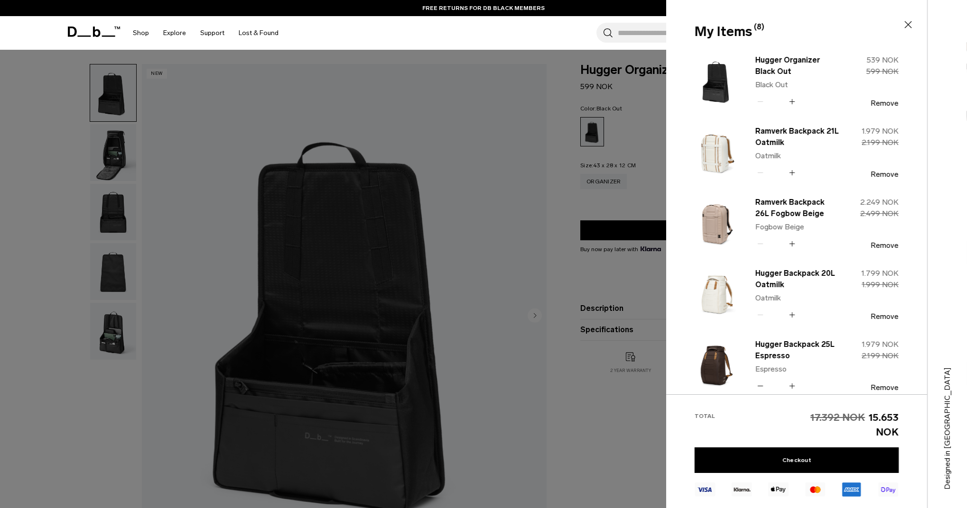
click at [790, 100] on icon at bounding box center [791, 102] width 9 height 14
click at [646, 140] on div at bounding box center [483, 254] width 967 height 508
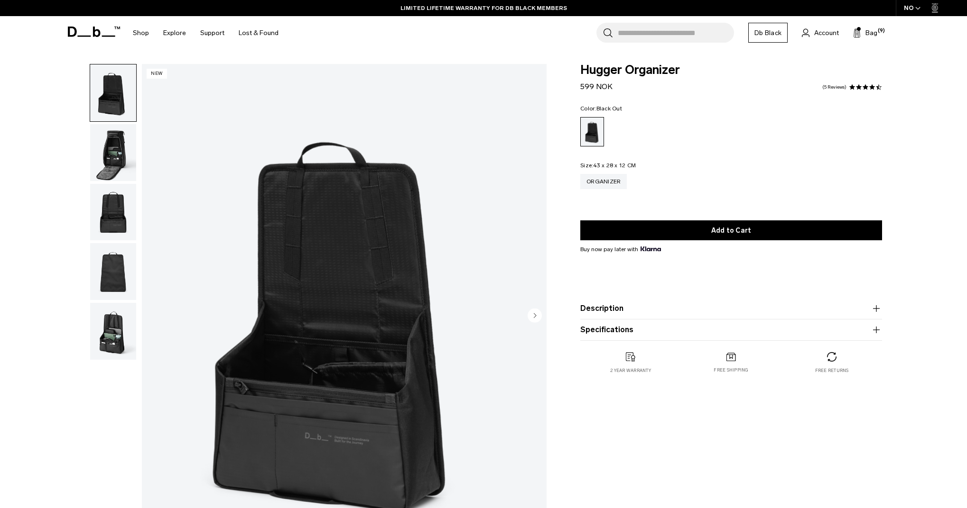
click at [645, 40] on input "Search for Bags, Luggage..." at bounding box center [676, 33] width 116 height 20
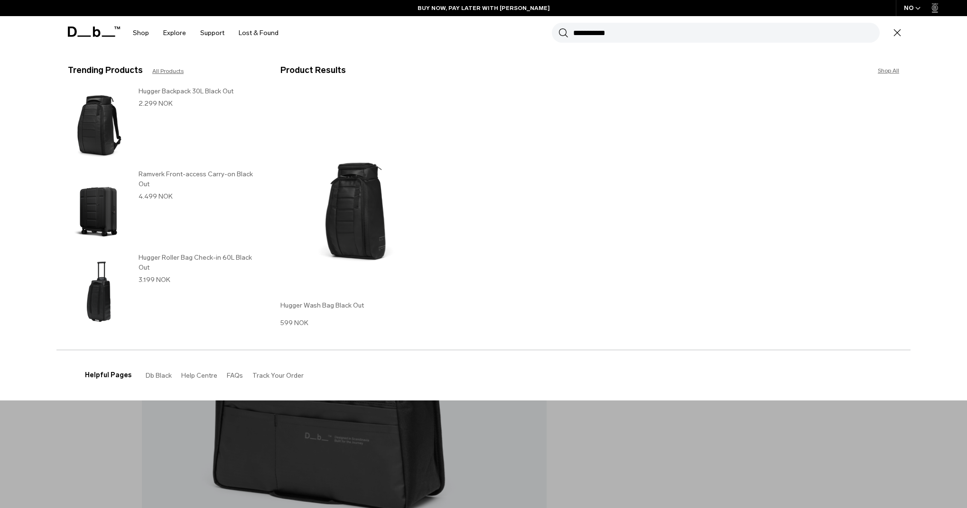
type input "**********"
click at [366, 184] on img at bounding box center [355, 193] width 151 height 203
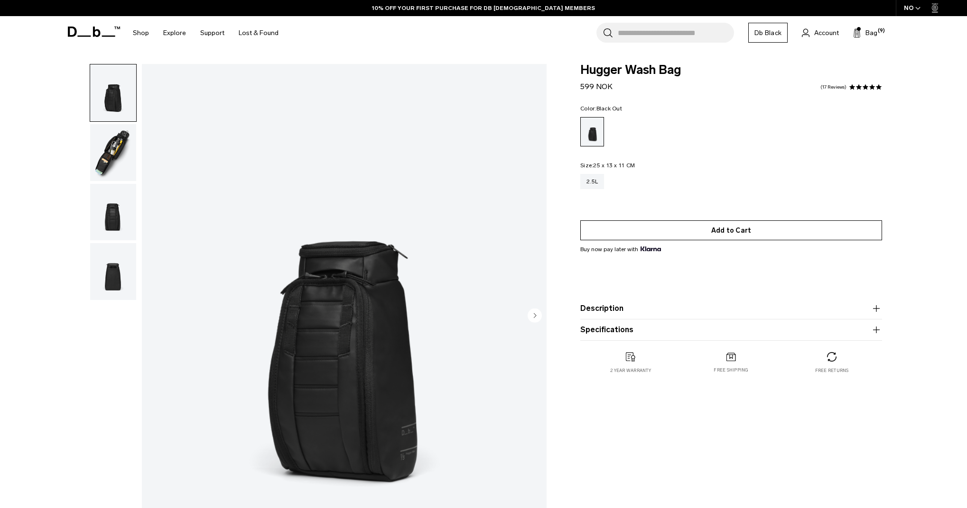
click at [699, 234] on button "Add to Cart" at bounding box center [731, 231] width 302 height 20
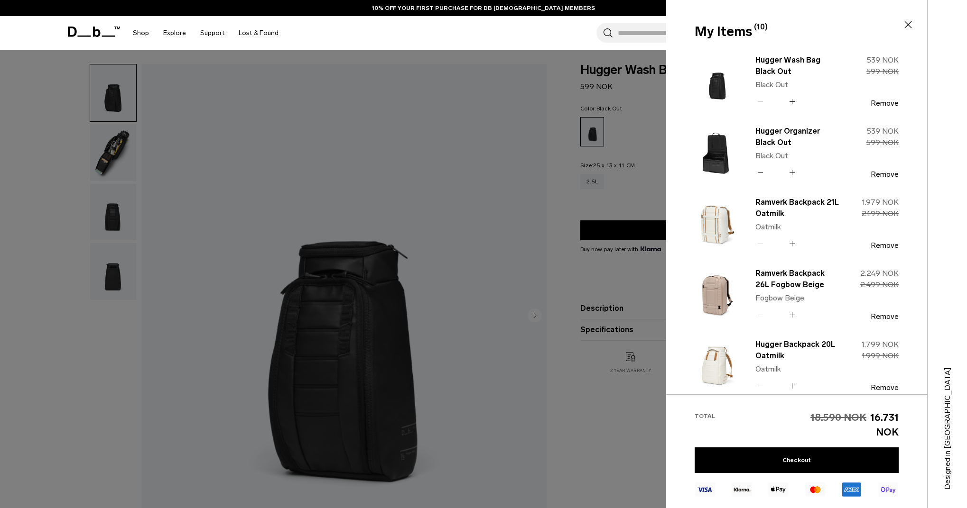
click at [630, 217] on div at bounding box center [483, 254] width 967 height 508
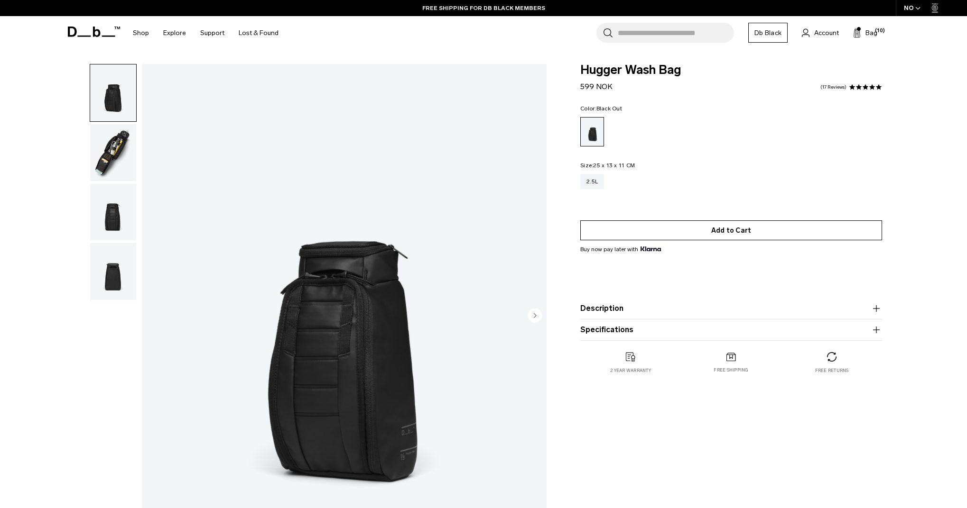
click at [696, 232] on button "Add to Cart" at bounding box center [731, 231] width 302 height 20
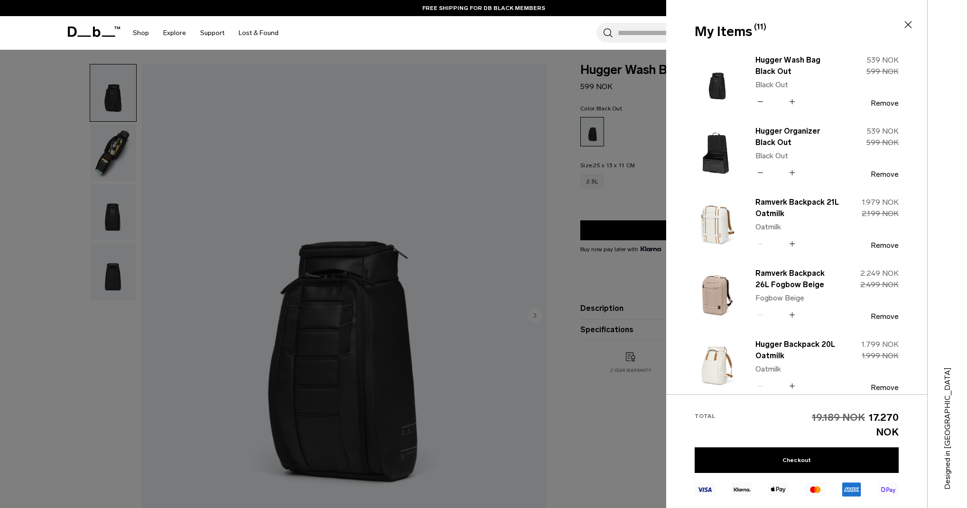
click at [627, 32] on input "Search for Bags, Luggage..." at bounding box center [676, 33] width 116 height 20
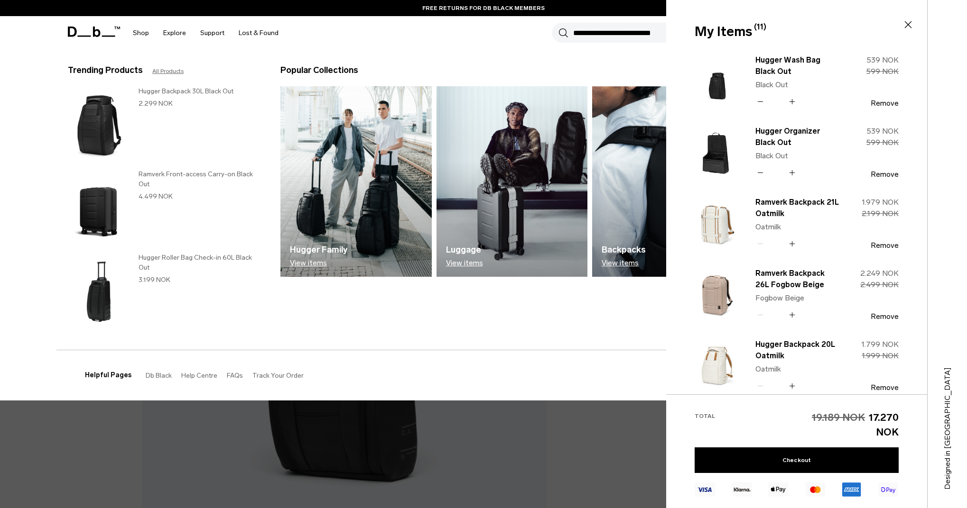
type button "Close"
click at [908, 25] on button "Close" at bounding box center [907, 24] width 11 height 11
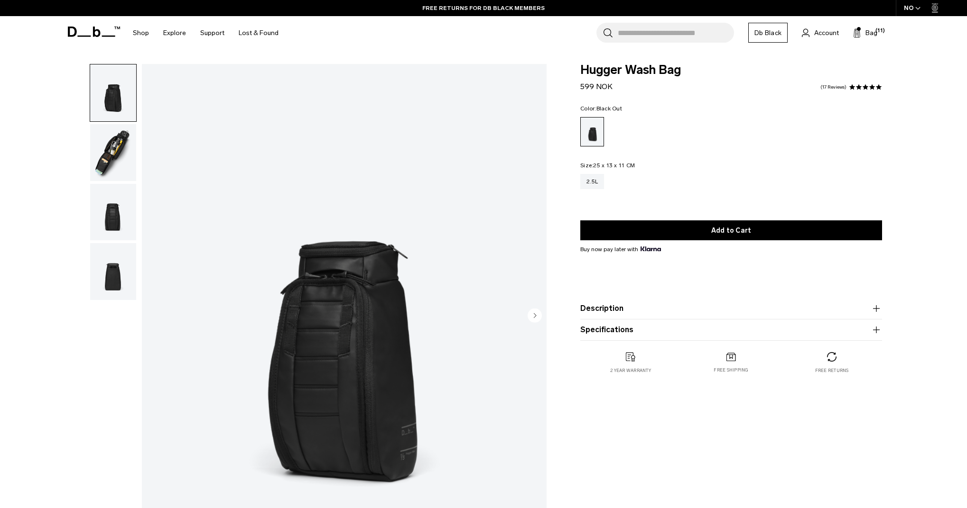
click at [633, 44] on div "Search for Bags, Luggage... Search Close Trending Products All Products Hugger …" at bounding box center [594, 33] width 617 height 34
click at [635, 39] on input "Search for Bags, Luggage..." at bounding box center [676, 33] width 116 height 20
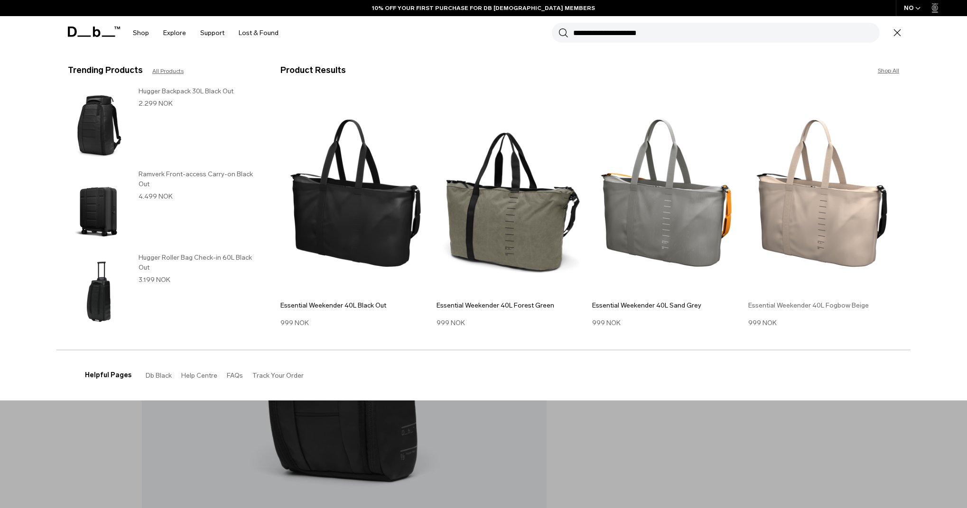
type input "**********"
click at [867, 181] on img at bounding box center [823, 193] width 151 height 203
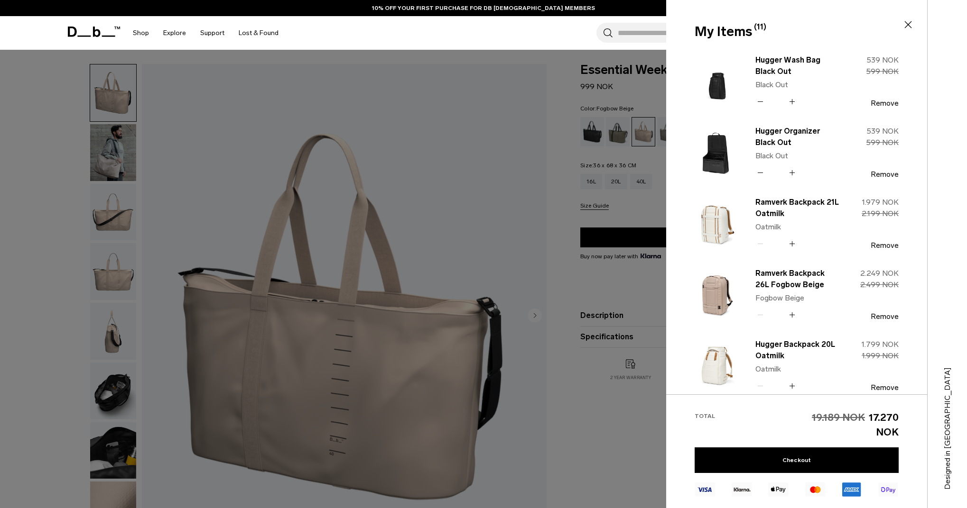
click at [631, 37] on input "Search for Bags, Luggage..." at bounding box center [676, 33] width 116 height 20
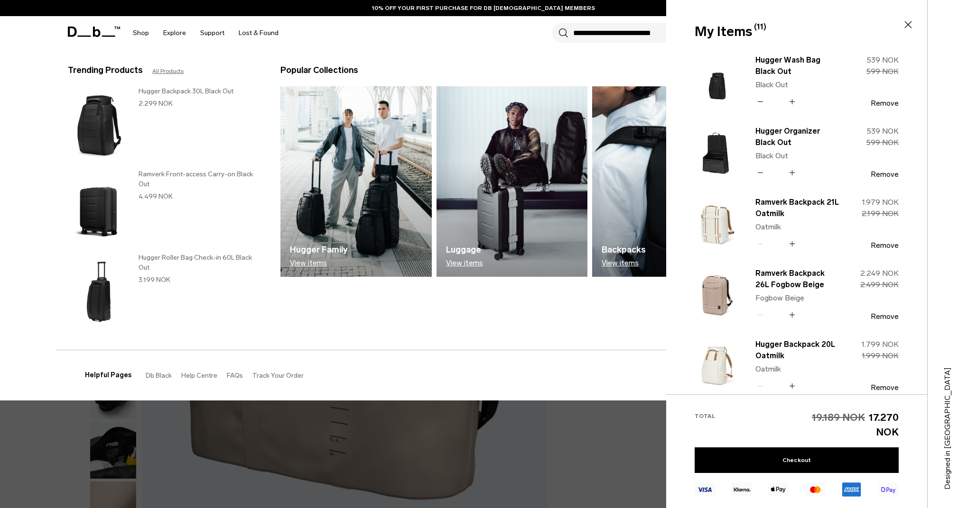
click at [628, 32] on input "Search for Bags, Luggage..." at bounding box center [726, 33] width 306 height 20
type button "Close"
click at [563, 51] on div "Trending Products All Products Hugger Backpack 30L Black Out 2.299 NOK Ramverk …" at bounding box center [483, 200] width 854 height 300
click at [639, 39] on input "Search for Bags, Luggage..." at bounding box center [726, 33] width 306 height 20
click at [613, 34] on input "Search for Bags, Luggage..." at bounding box center [726, 33] width 306 height 20
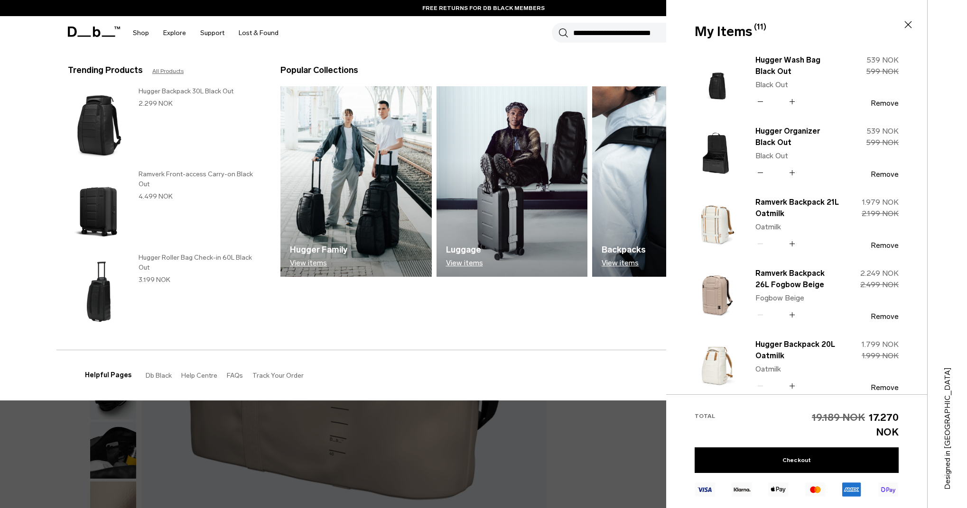
click at [436, 18] on div "Search for Bags, Luggage... Search Close Trending Products All Products Hugger …" at bounding box center [594, 33] width 617 height 34
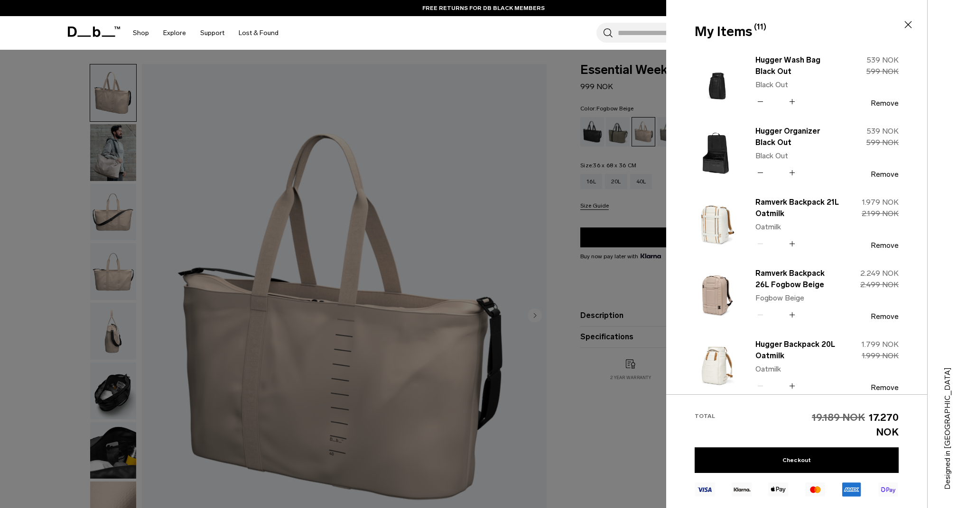
click at [628, 32] on input "Search for Bags, Luggage..." at bounding box center [676, 33] width 116 height 20
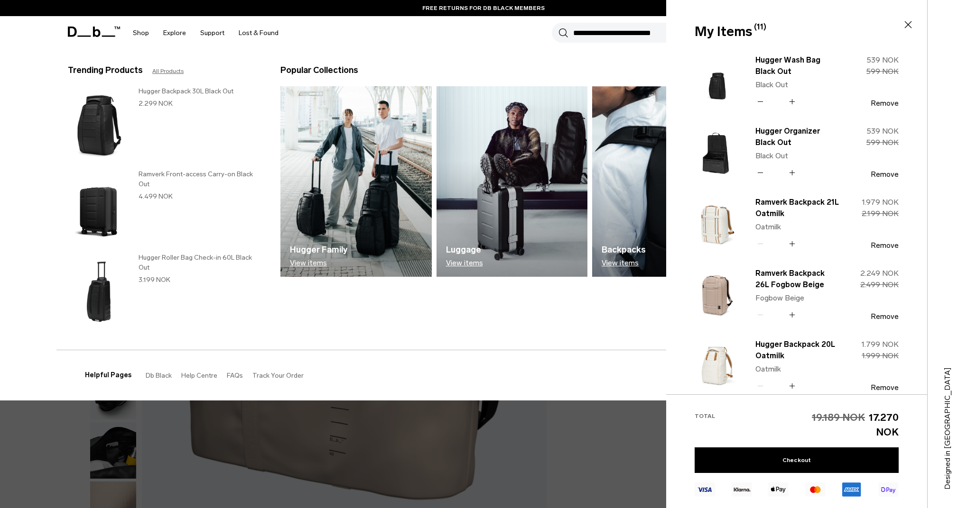
click at [554, 48] on div "Search for Bags, Luggage... Search Close Trending Products All Products Hugger …" at bounding box center [594, 33] width 617 height 34
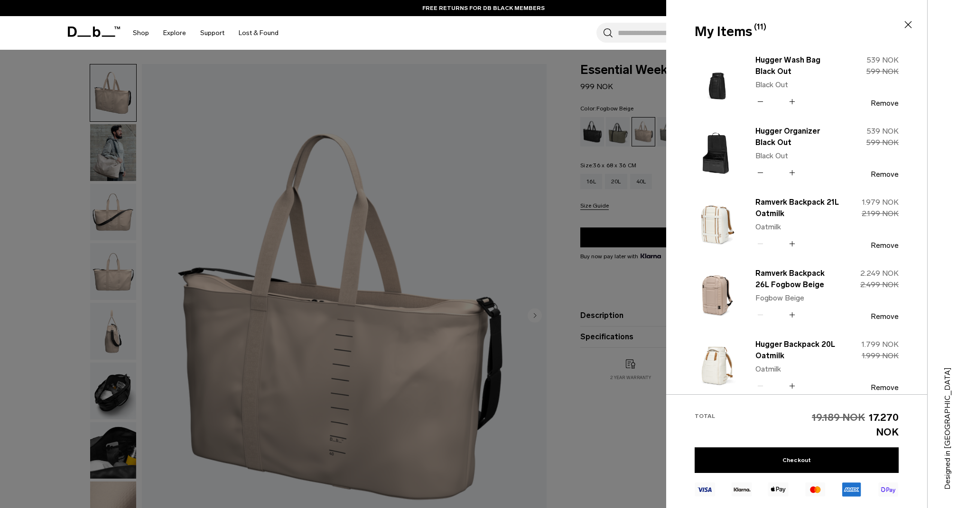
click at [608, 410] on div at bounding box center [483, 254] width 967 height 508
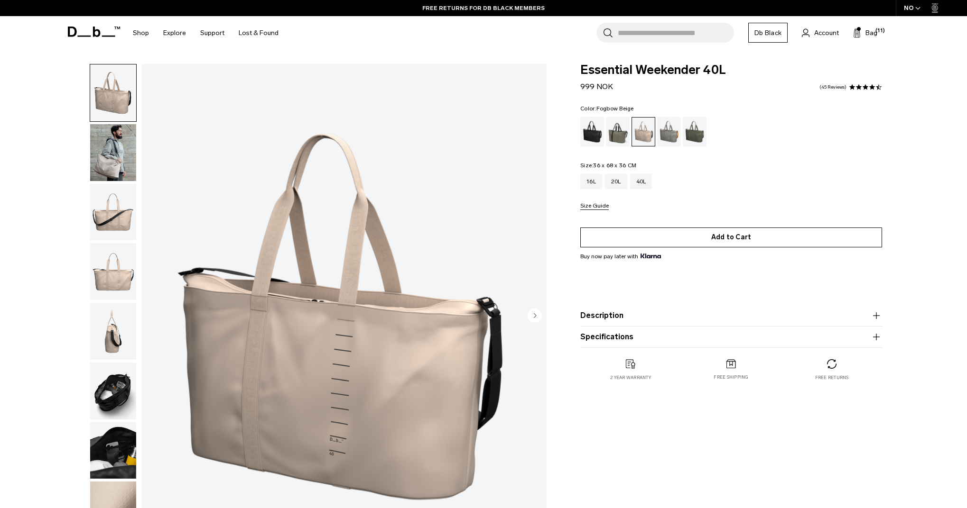
click at [712, 239] on button "Add to Cart" at bounding box center [731, 238] width 302 height 20
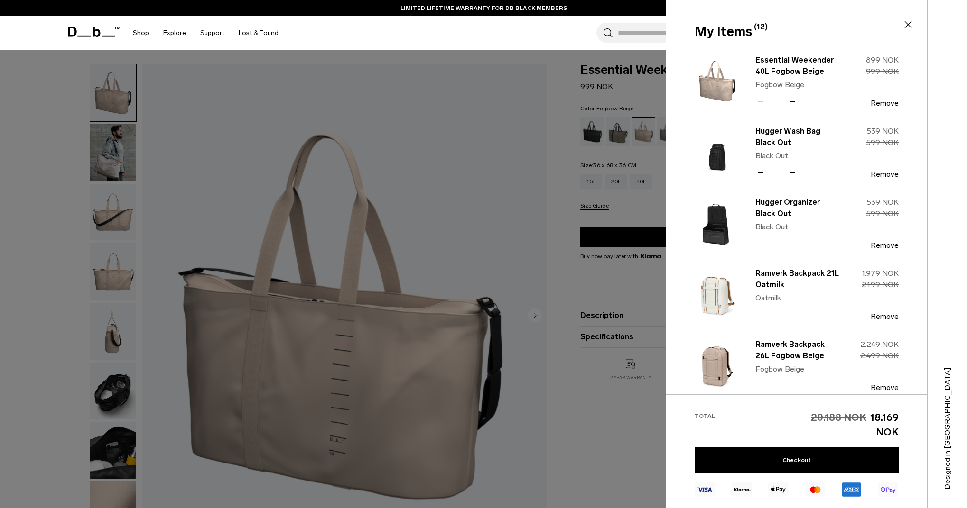
click at [640, 61] on div at bounding box center [483, 254] width 967 height 508
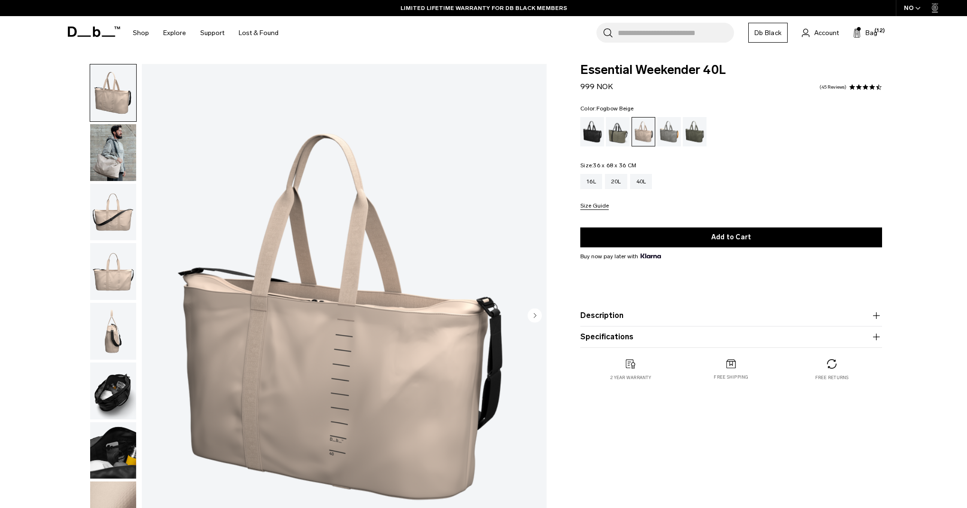
click at [648, 38] on input "Search for Bags, Luggage..." at bounding box center [676, 33] width 116 height 20
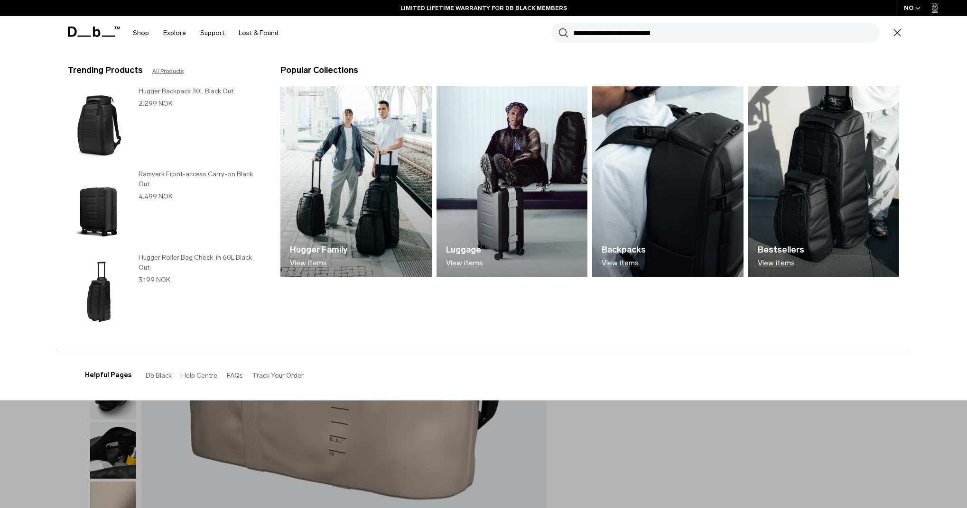
click at [708, 50] on section "BUY NOW, PAY LATER WITH KLARNA 10% OFF YOUR FIRST PURCHASE FOR DB BLACK MEMBERS…" at bounding box center [483, 25] width 967 height 50
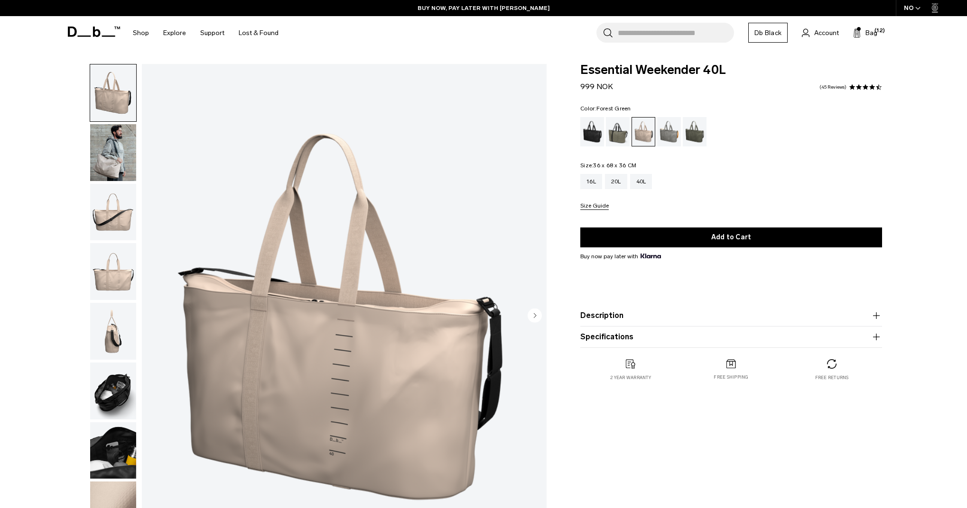
click at [620, 129] on div "Forest Green" at bounding box center [618, 131] width 24 height 29
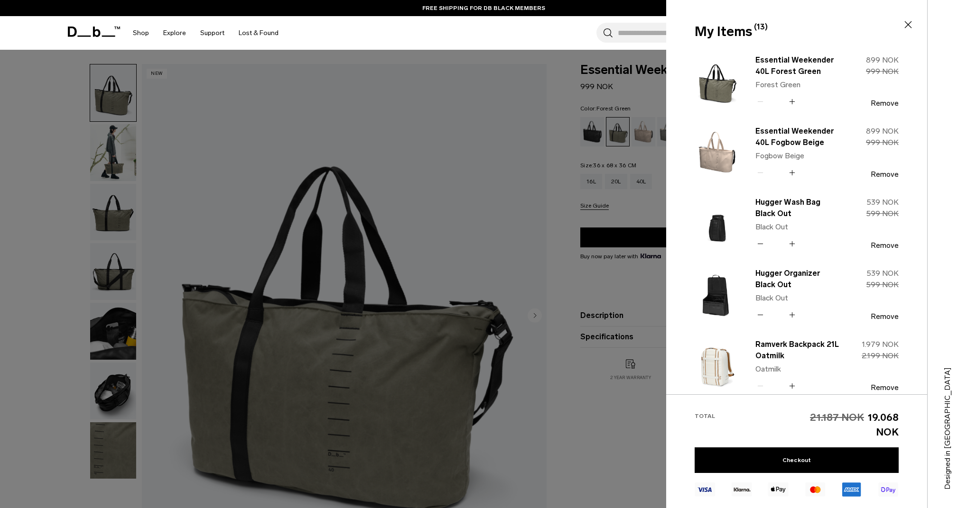
click at [637, 441] on div at bounding box center [483, 254] width 967 height 508
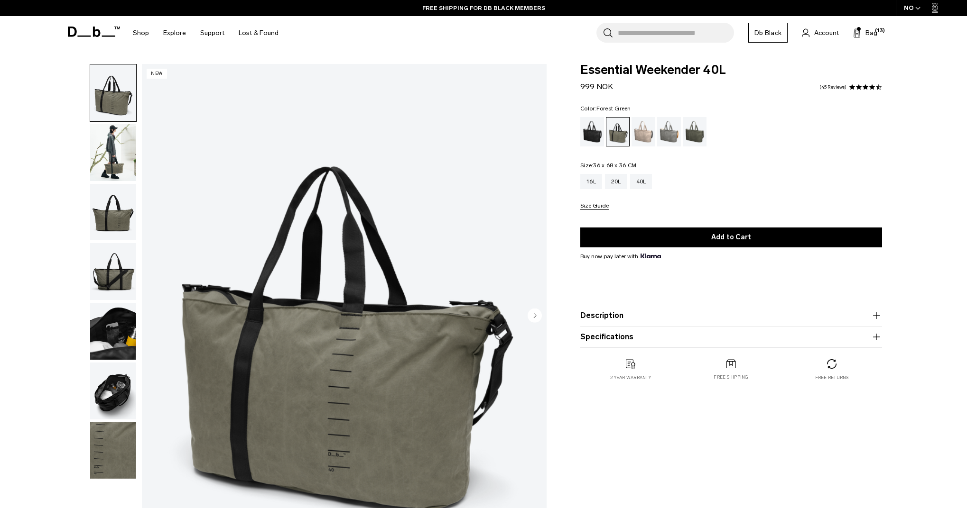
click at [650, 33] on input "Search for Bags, Luggage..." at bounding box center [676, 33] width 116 height 20
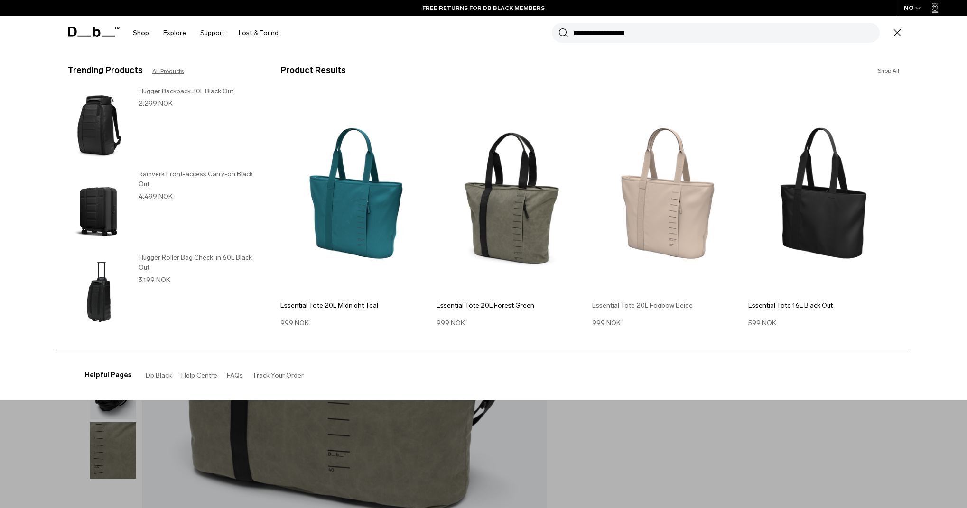
type input "**********"
click at [354, 203] on img at bounding box center [355, 193] width 151 height 203
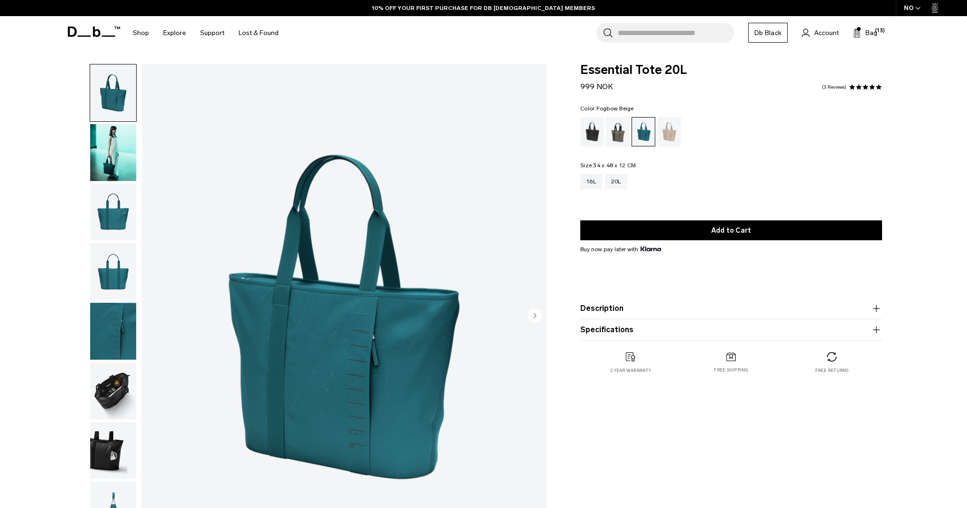
click at [674, 131] on div "Fogbow Beige" at bounding box center [669, 131] width 24 height 29
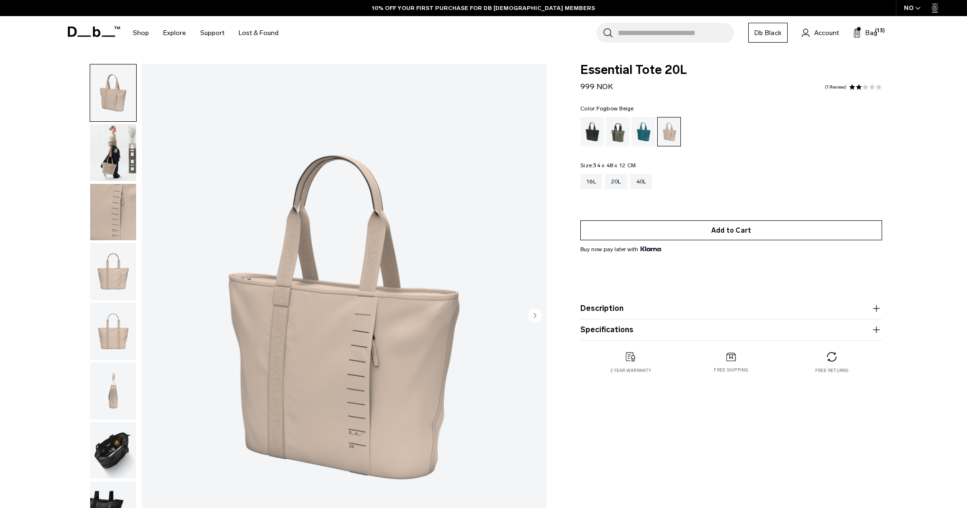
click at [727, 233] on button "Add to Cart" at bounding box center [731, 231] width 302 height 20
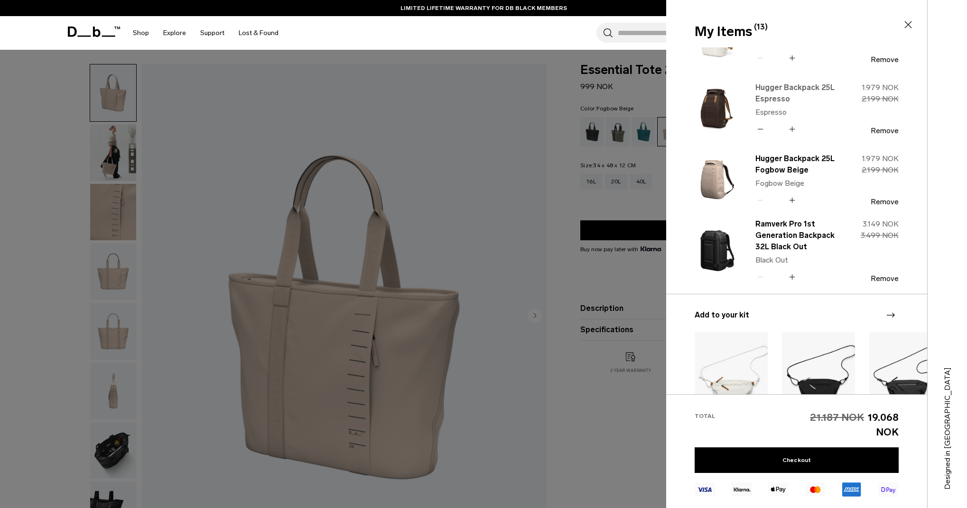
scroll to position [442, 0]
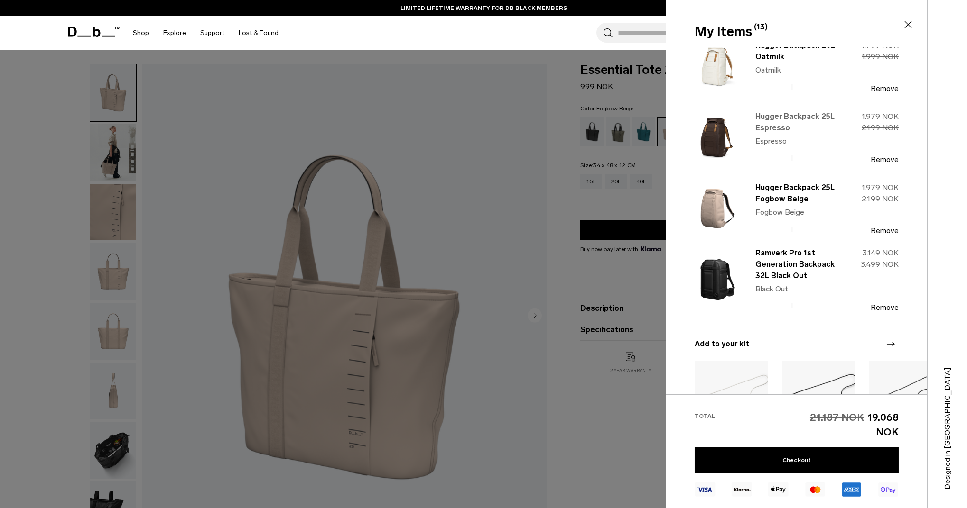
click at [788, 122] on link "Hugger Backpack 25L Espresso" at bounding box center [796, 122] width 83 height 23
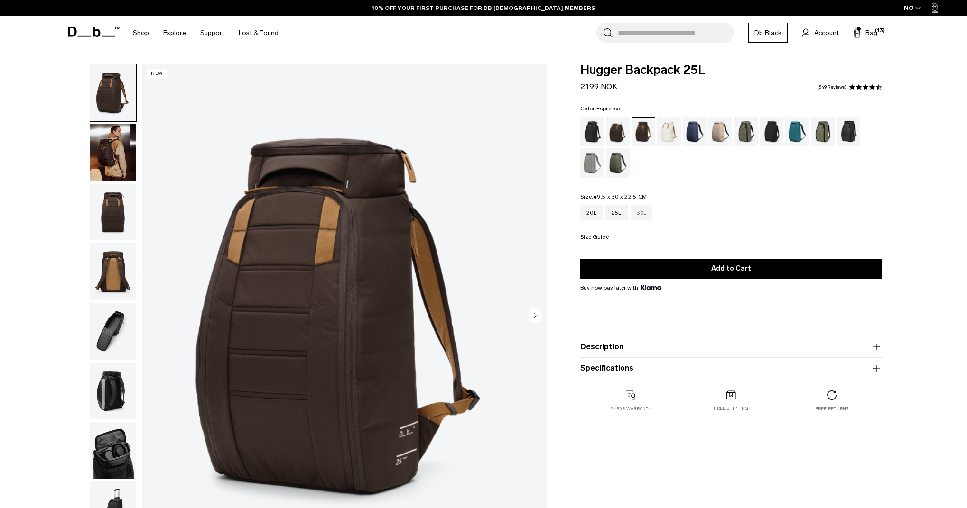
drag, startPoint x: 637, startPoint y: 204, endPoint x: 638, endPoint y: 214, distance: 10.0
click at [637, 208] on fieldset "Size: 49.5 x 30 x 22.5 CM Out of stock 20L 25L 30L Size Guide" at bounding box center [731, 217] width 302 height 47
click at [638, 214] on div "30L" at bounding box center [641, 212] width 22 height 15
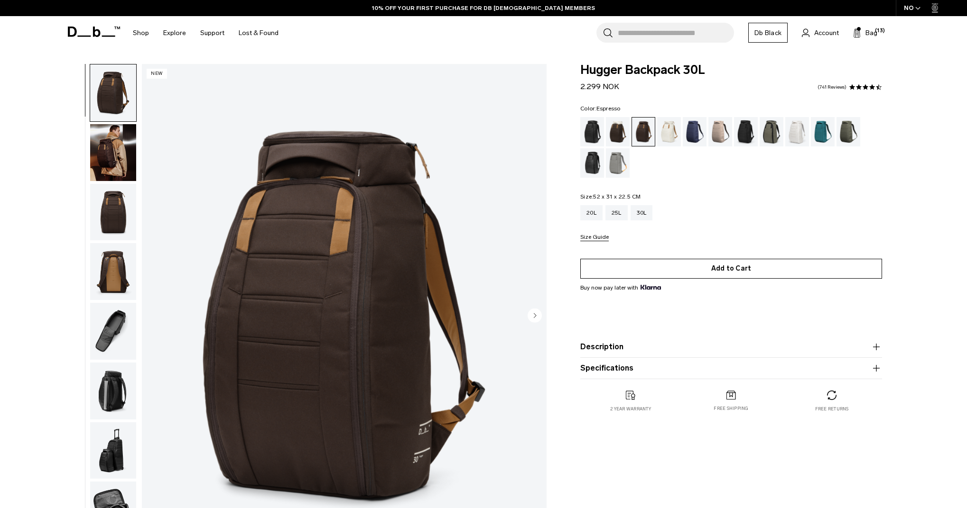
click at [721, 266] on button "Add to Cart" at bounding box center [731, 269] width 302 height 20
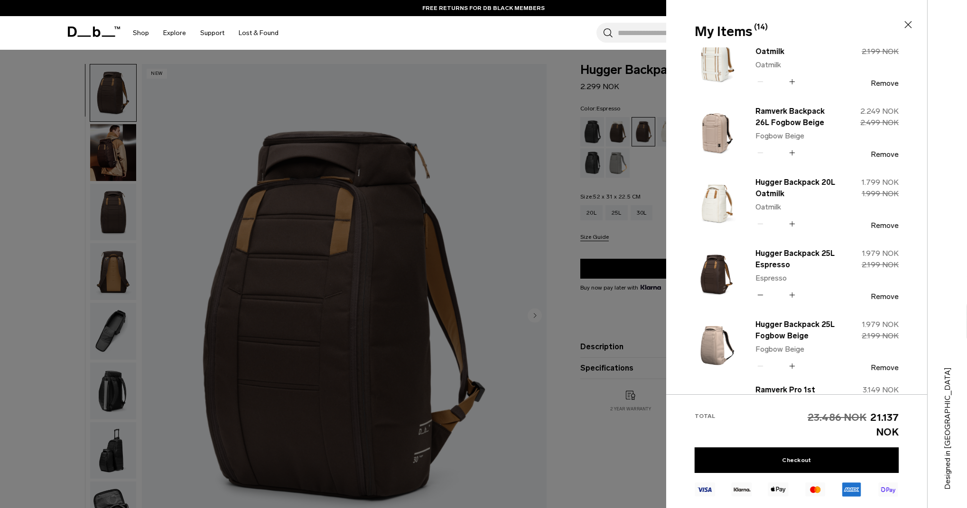
scroll to position [357, 0]
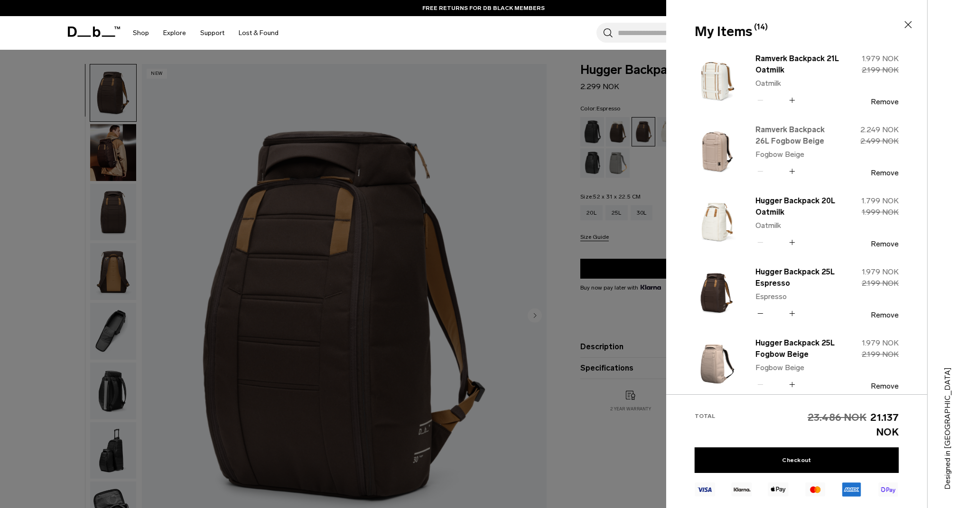
click at [795, 134] on link "Ramverk Backpack 26L Fogbow Beige" at bounding box center [796, 135] width 83 height 23
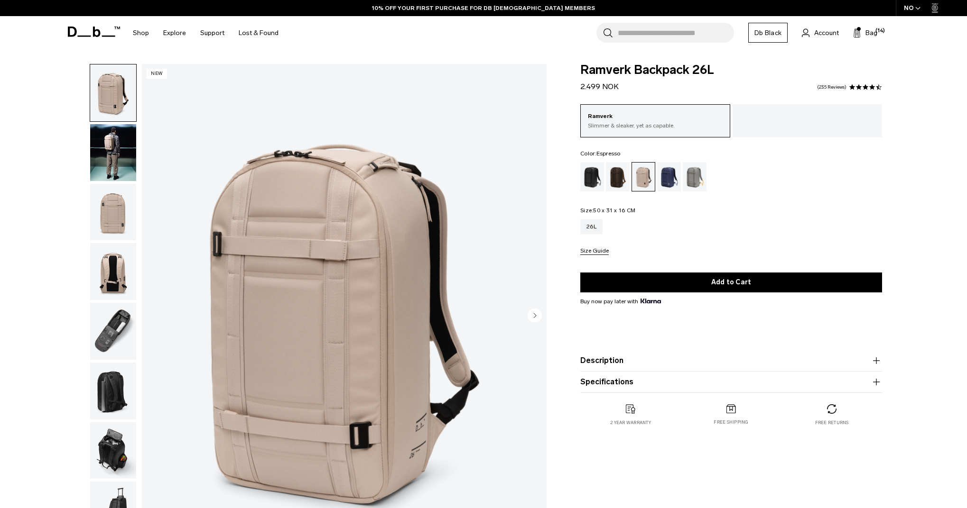
click at [623, 174] on div "Espresso" at bounding box center [618, 176] width 24 height 29
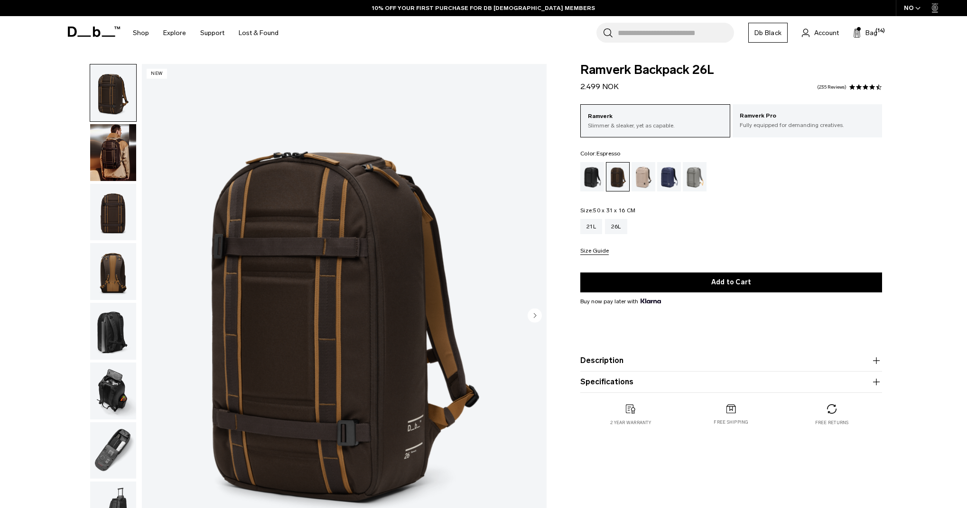
click at [731, 281] on button "Add to Cart" at bounding box center [731, 283] width 302 height 20
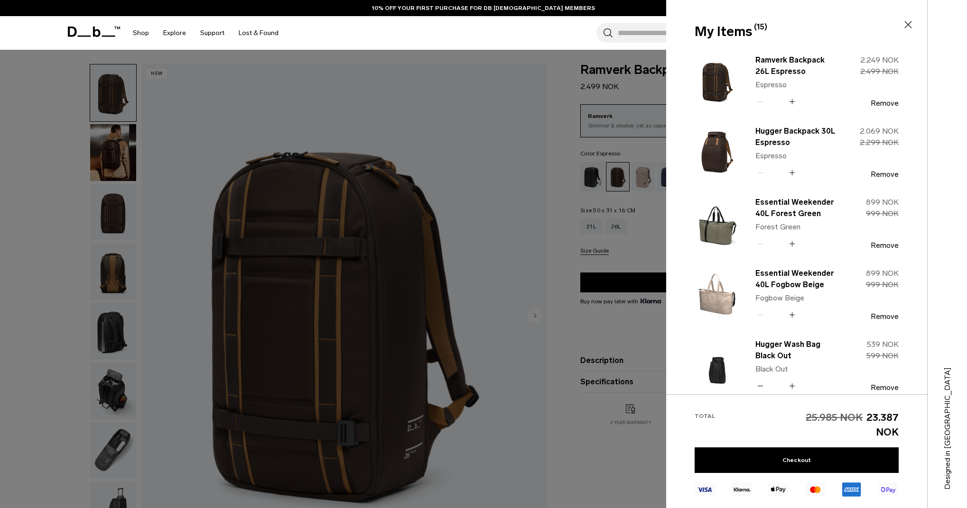
click at [633, 77] on div at bounding box center [483, 254] width 967 height 508
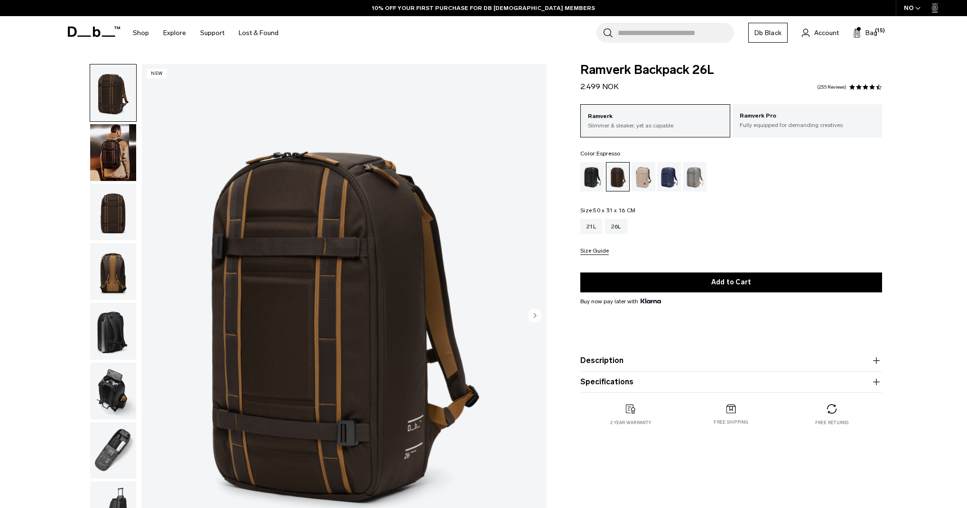
click at [656, 39] on input "Search for Bags, Luggage..." at bounding box center [676, 33] width 116 height 20
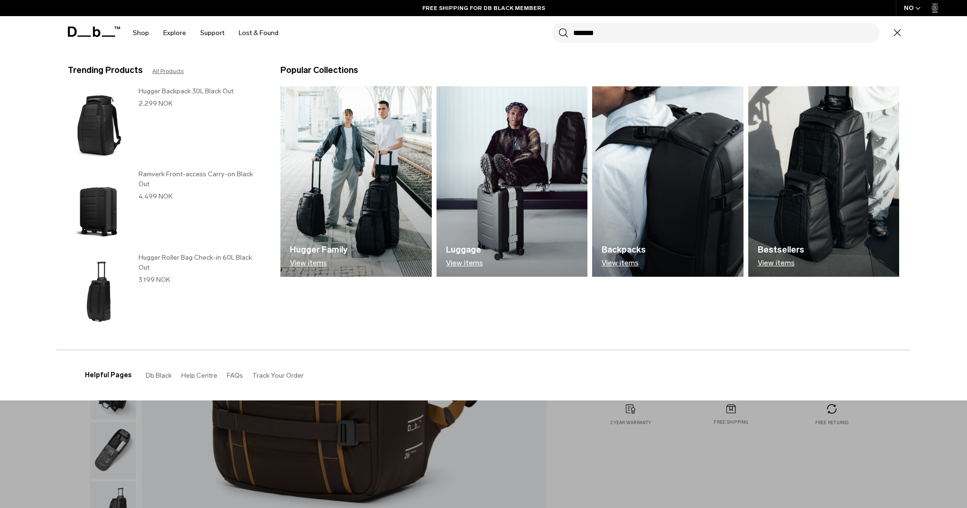
type input "*******"
click at [563, 33] on button "Search" at bounding box center [563, 33] width 10 height 10
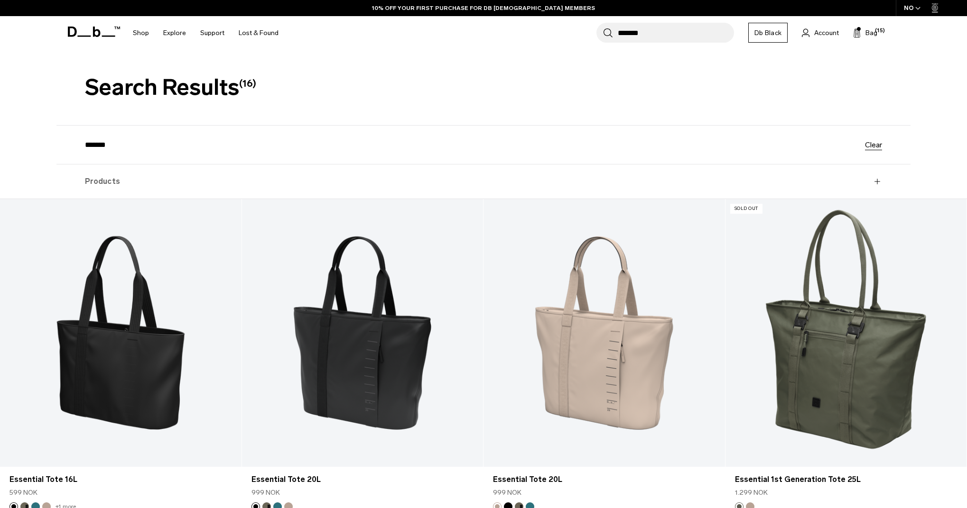
click at [658, 32] on input "*******" at bounding box center [676, 33] width 116 height 20
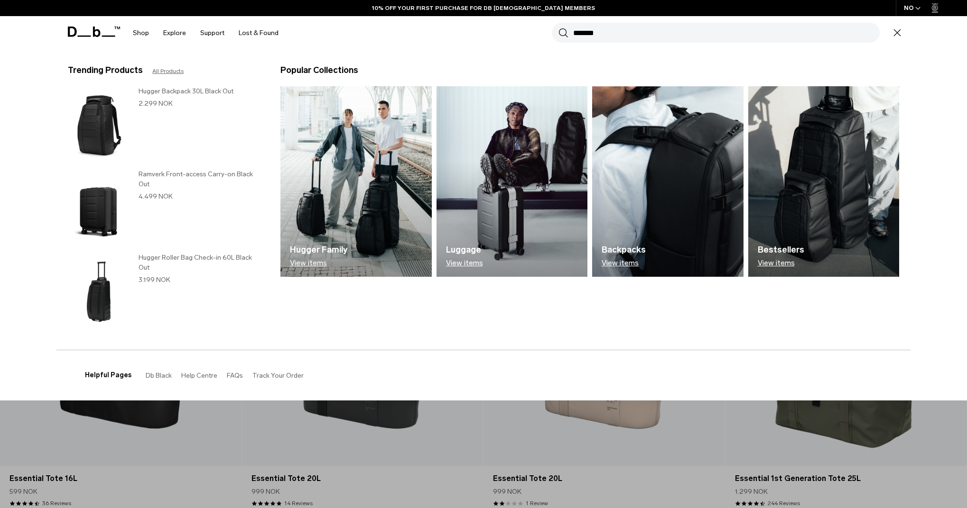
scroll to position [9, 0]
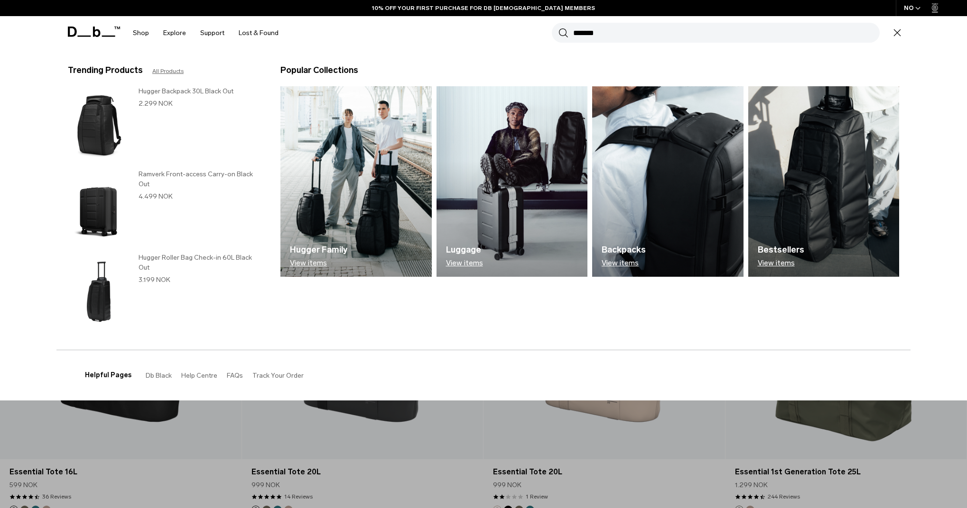
click at [635, 50] on section "BUY NOW, PAY LATER WITH [PERSON_NAME] 10% OFF YOUR FIRST PURCHASE FOR DB [DEMOG…" at bounding box center [483, 25] width 967 height 50
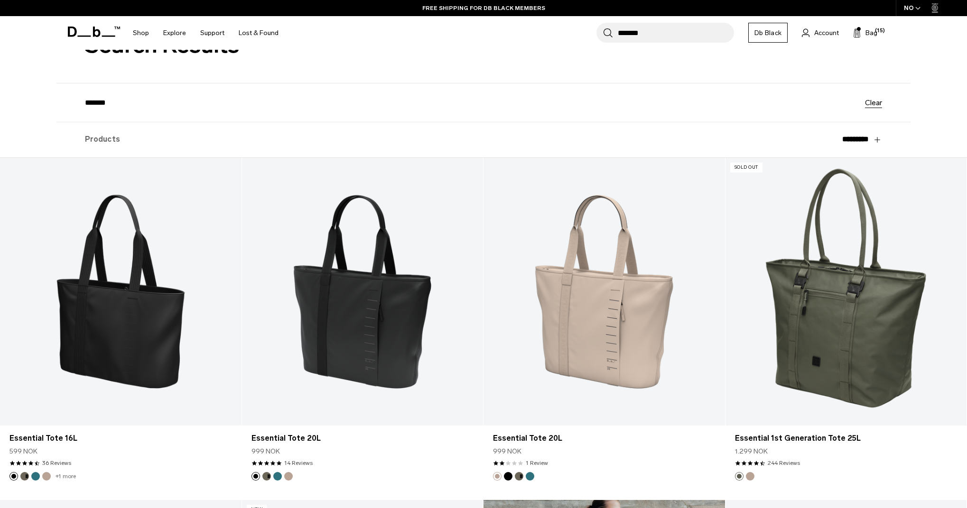
scroll to position [97, 0]
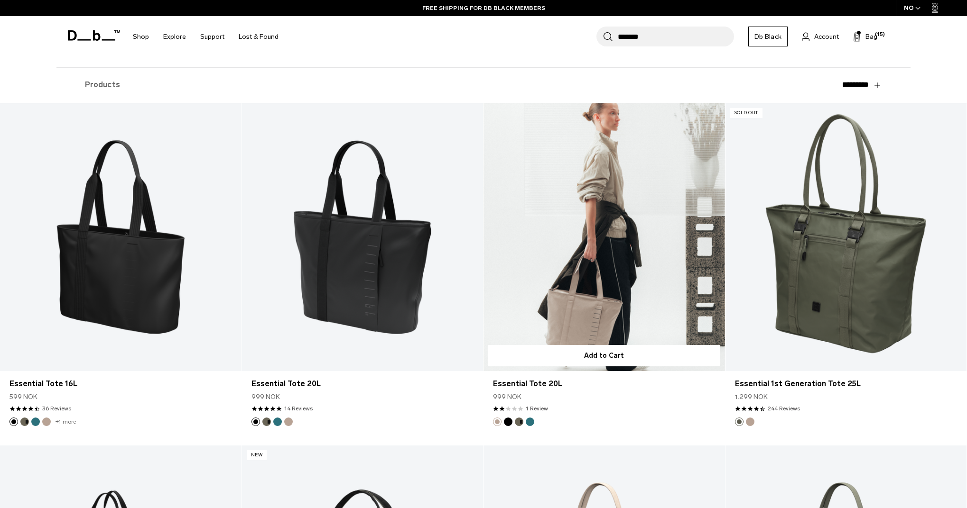
click at [592, 267] on link "Essential Tote 20L" at bounding box center [603, 237] width 241 height 268
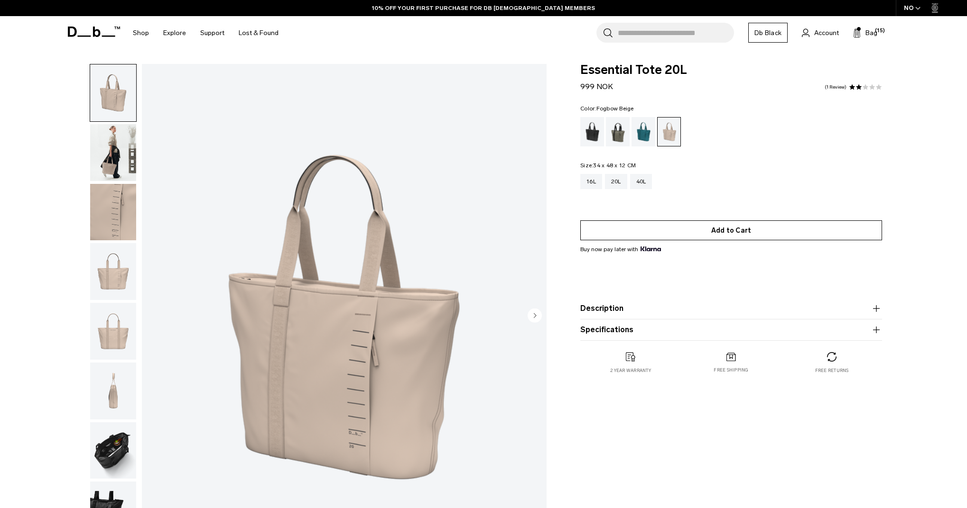
click at [727, 225] on button "Add to Cart" at bounding box center [731, 231] width 302 height 20
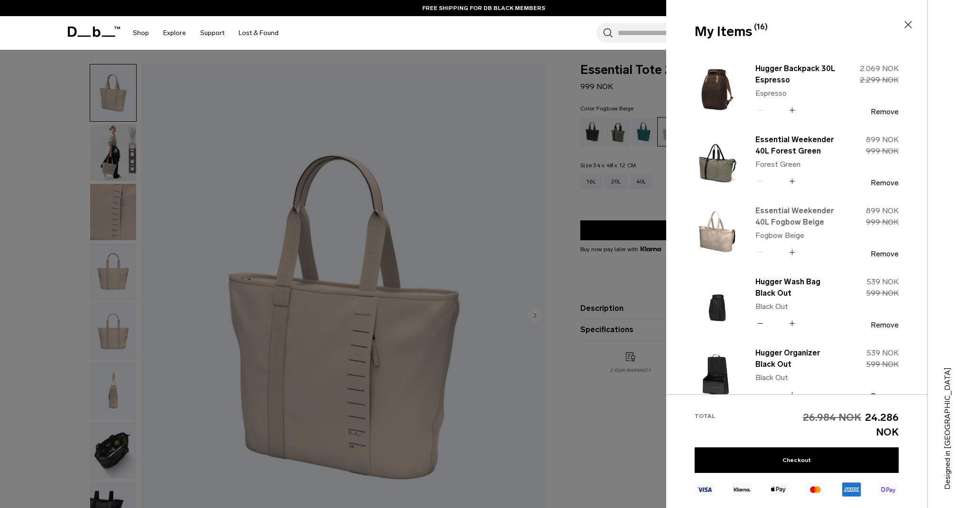
scroll to position [160, 0]
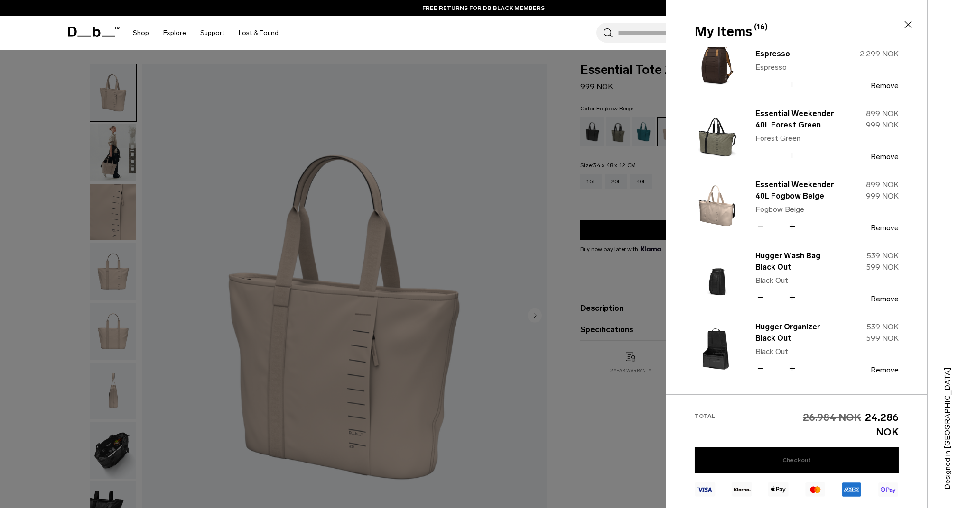
click at [784, 465] on link "Checkout" at bounding box center [796, 461] width 204 height 26
